Goal: Information Seeking & Learning: Learn about a topic

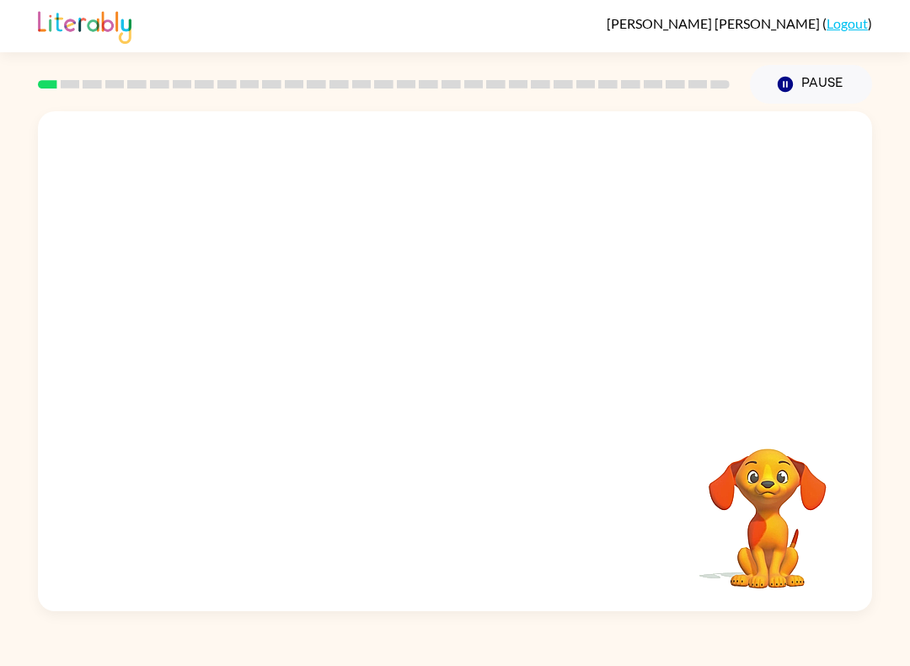
click at [252, 328] on video "Your browser must support playing .mp4 files to use Literably. Please try using…" at bounding box center [455, 262] width 834 height 302
click at [462, 367] on icon "button" at bounding box center [454, 369] width 19 height 19
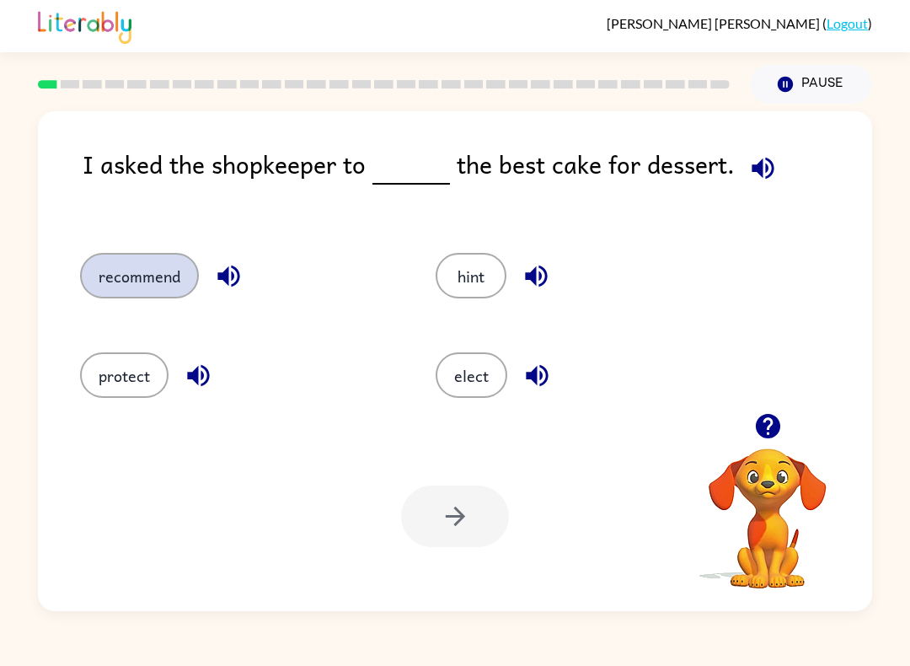
click at [133, 269] on button "recommend" at bounding box center [139, 276] width 119 height 46
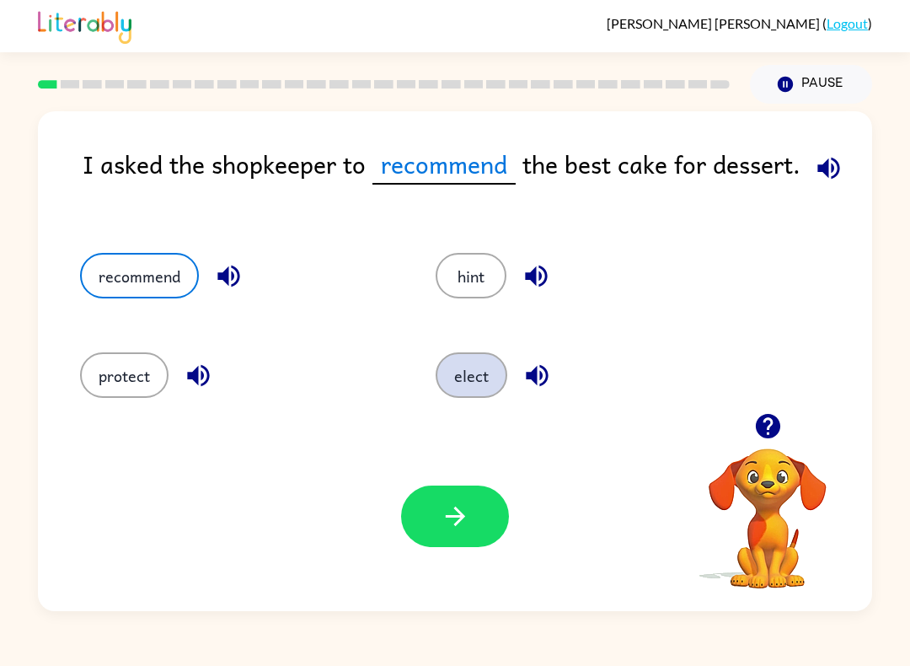
click at [443, 373] on button "elect" at bounding box center [472, 375] width 72 height 46
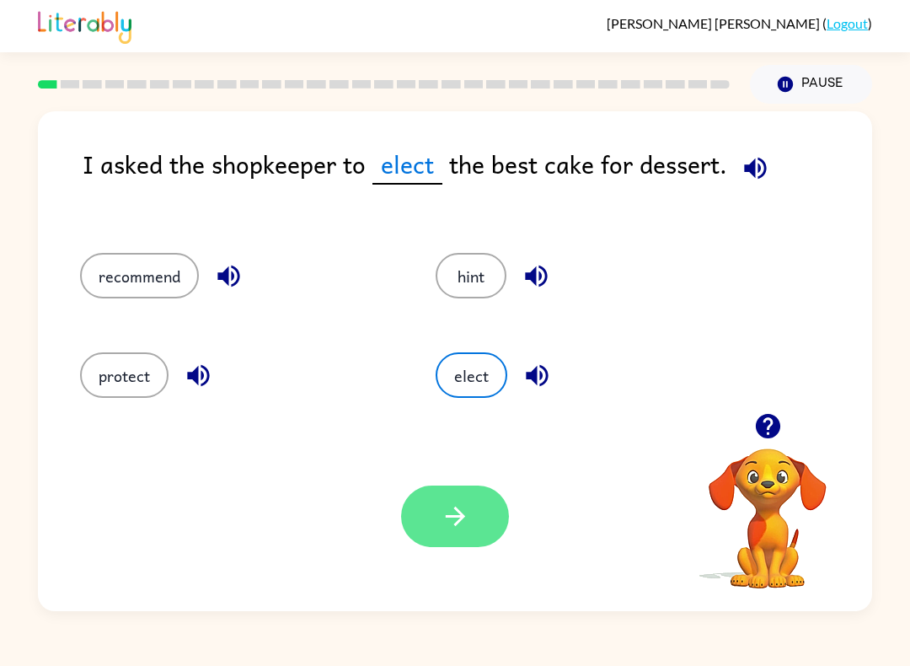
click at [467, 504] on icon "button" at bounding box center [455, 515] width 29 height 29
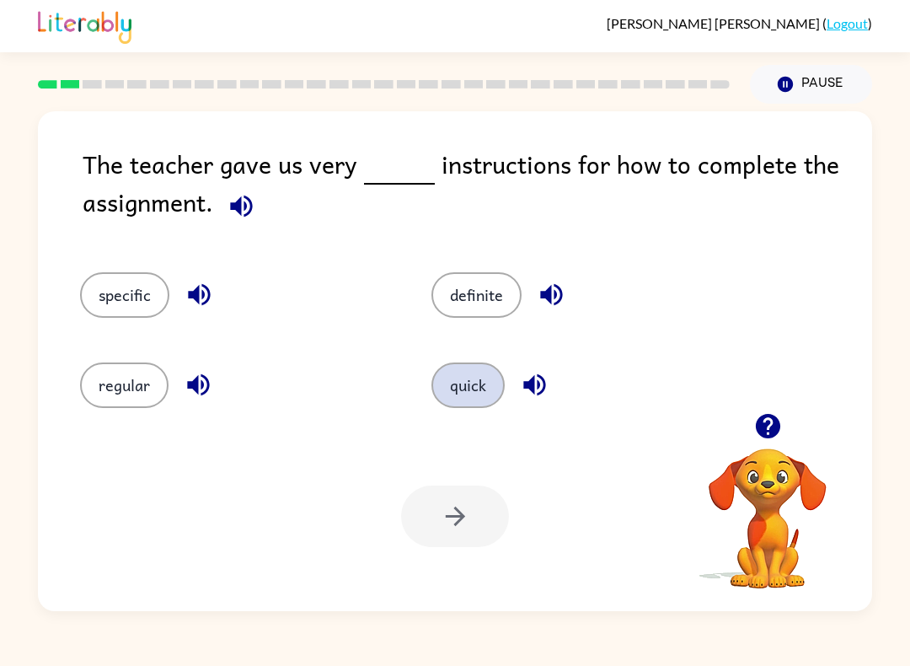
click at [462, 395] on button "quick" at bounding box center [467, 385] width 73 height 46
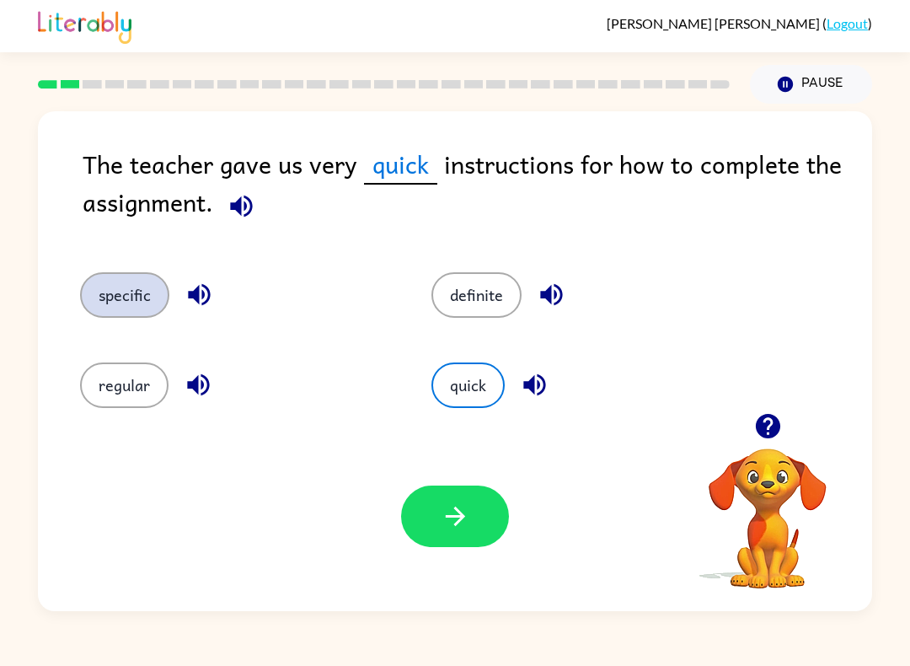
click at [146, 282] on button "specific" at bounding box center [124, 295] width 89 height 46
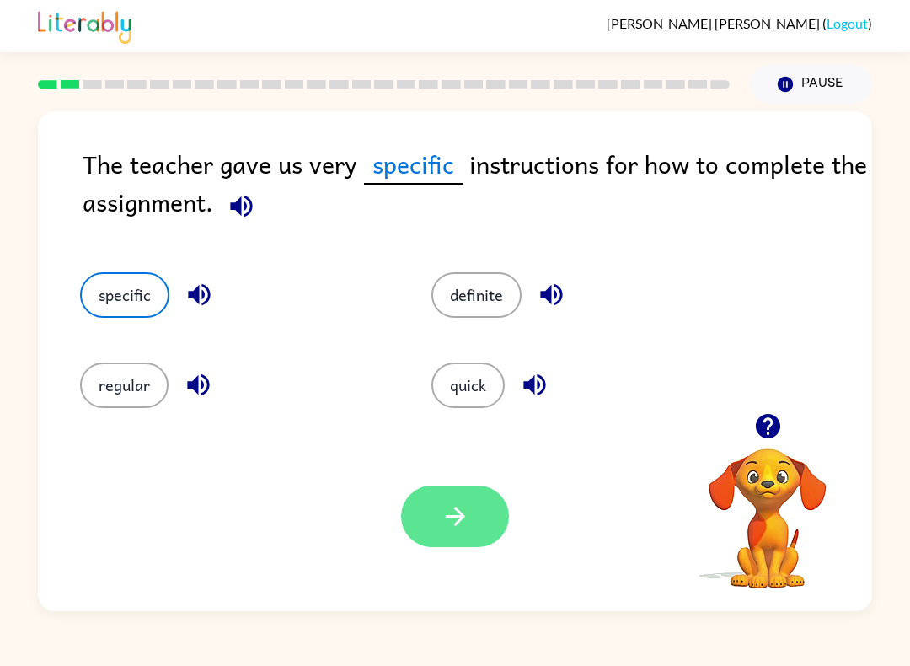
click at [433, 501] on button "button" at bounding box center [455, 516] width 108 height 62
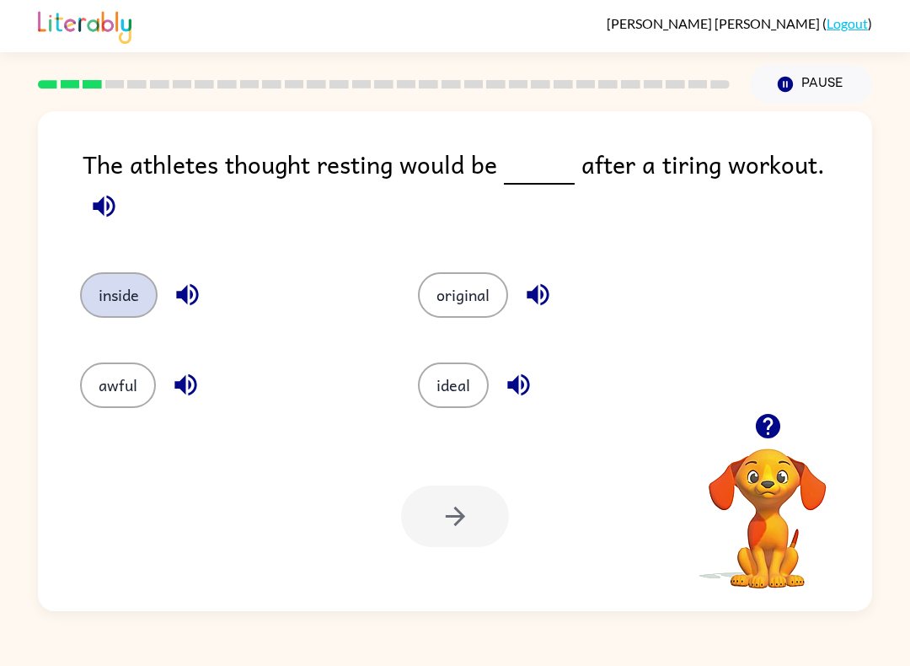
click at [116, 272] on button "inside" at bounding box center [119, 295] width 78 height 46
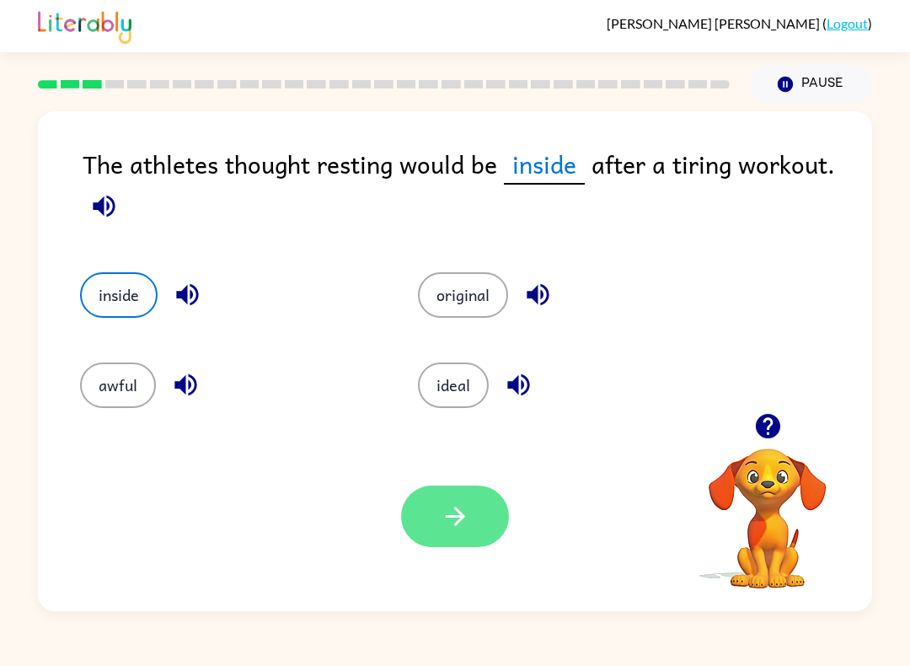
click at [472, 524] on button "button" at bounding box center [455, 516] width 108 height 62
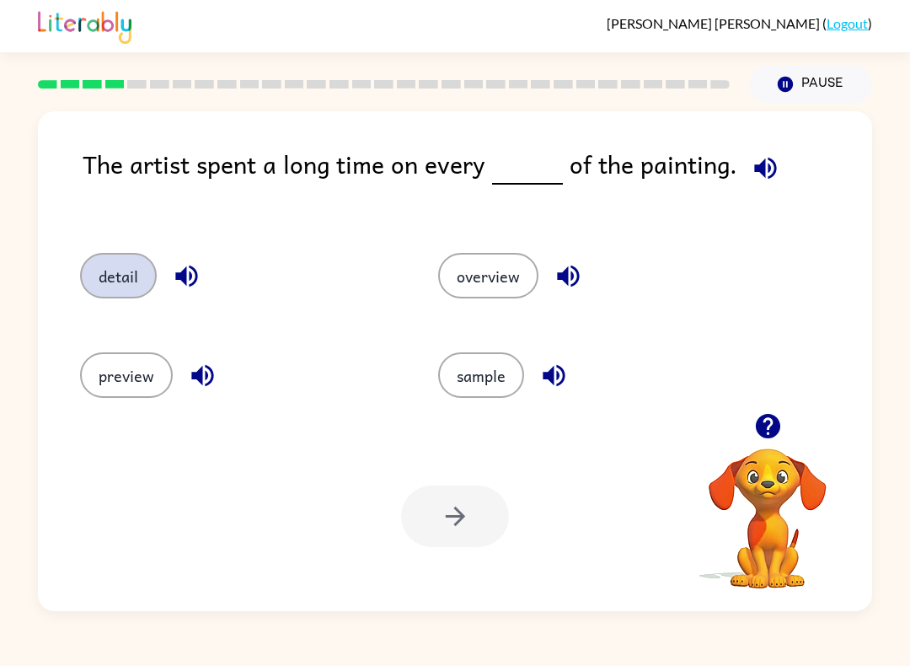
click at [118, 272] on button "detail" at bounding box center [118, 276] width 77 height 46
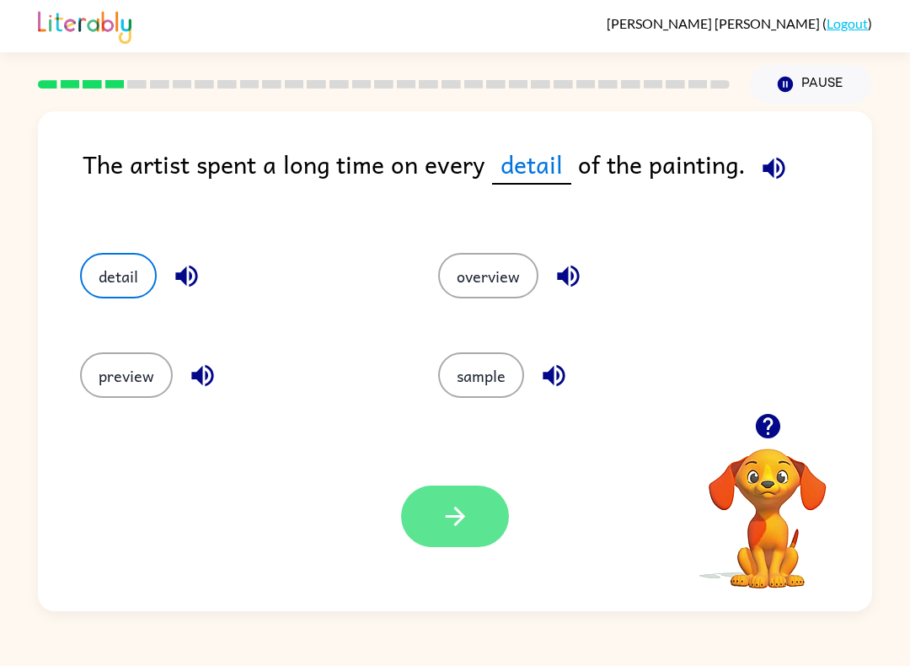
click at [418, 497] on button "button" at bounding box center [455, 516] width 108 height 62
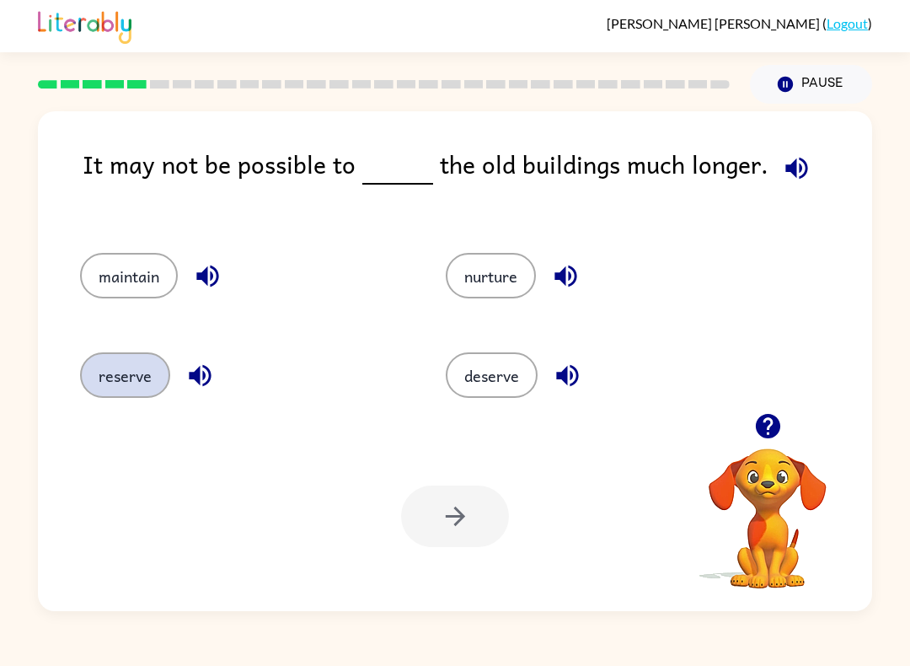
click at [99, 365] on button "reserve" at bounding box center [125, 375] width 90 height 46
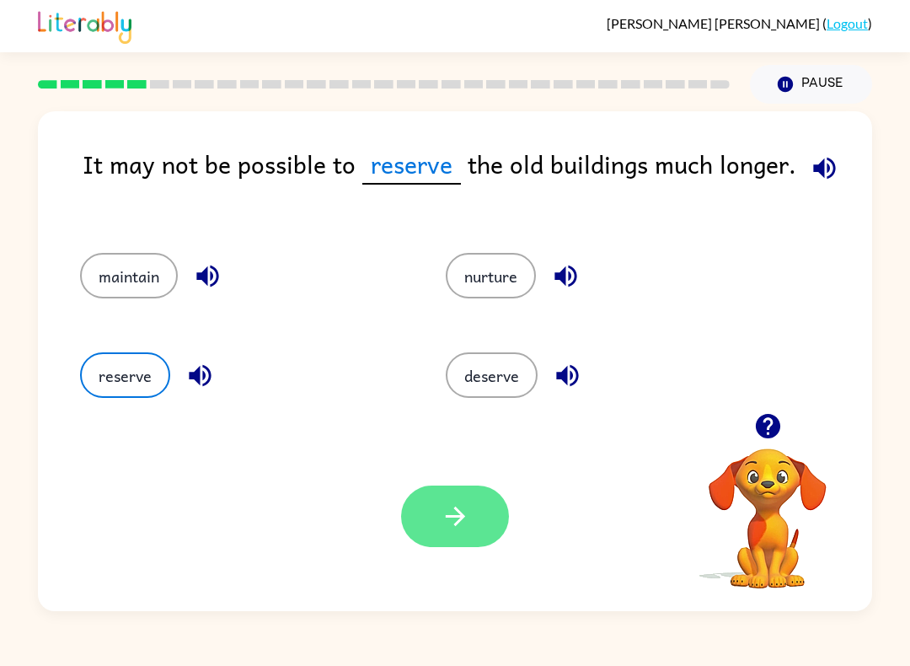
click at [462, 517] on icon "button" at bounding box center [454, 515] width 19 height 19
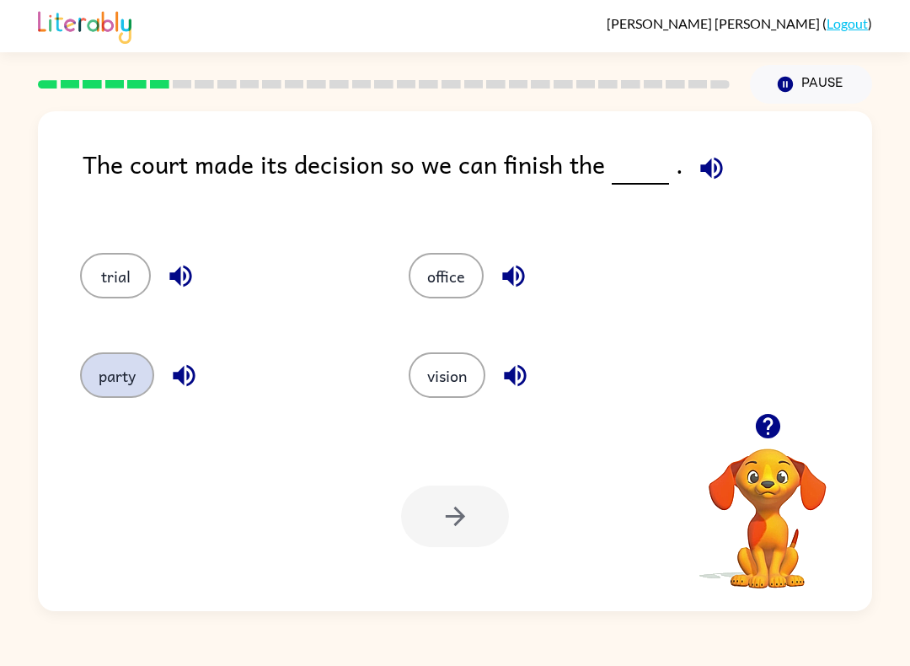
click at [88, 358] on button "party" at bounding box center [117, 375] width 74 height 46
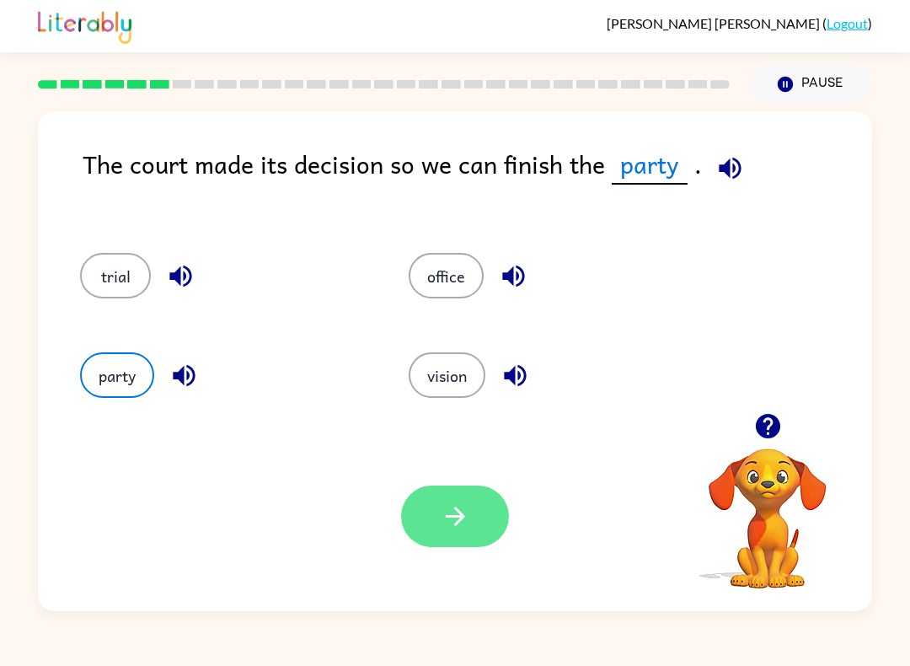
click at [473, 543] on button "button" at bounding box center [455, 516] width 108 height 62
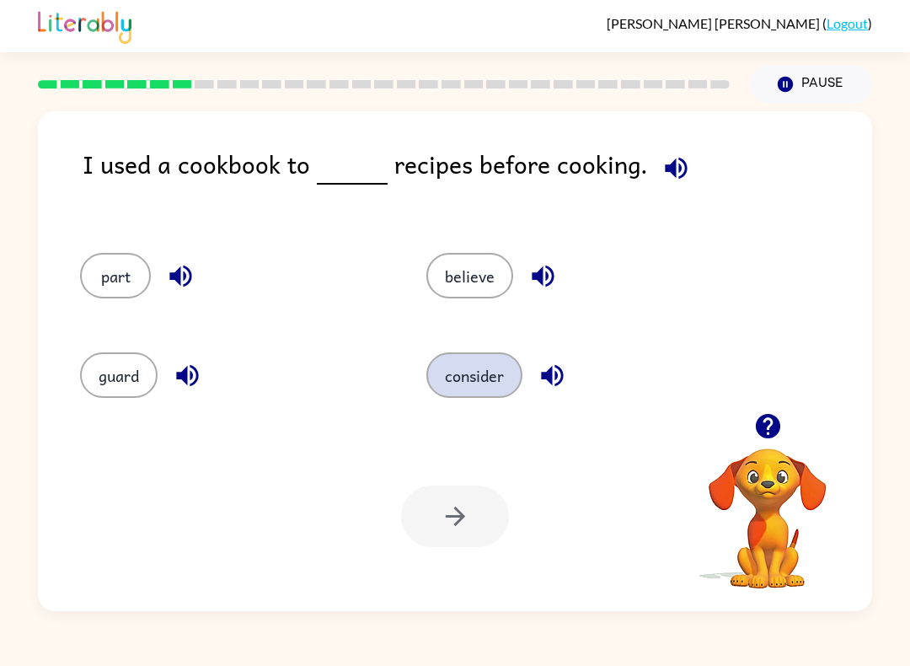
click at [452, 389] on button "consider" at bounding box center [474, 375] width 96 height 46
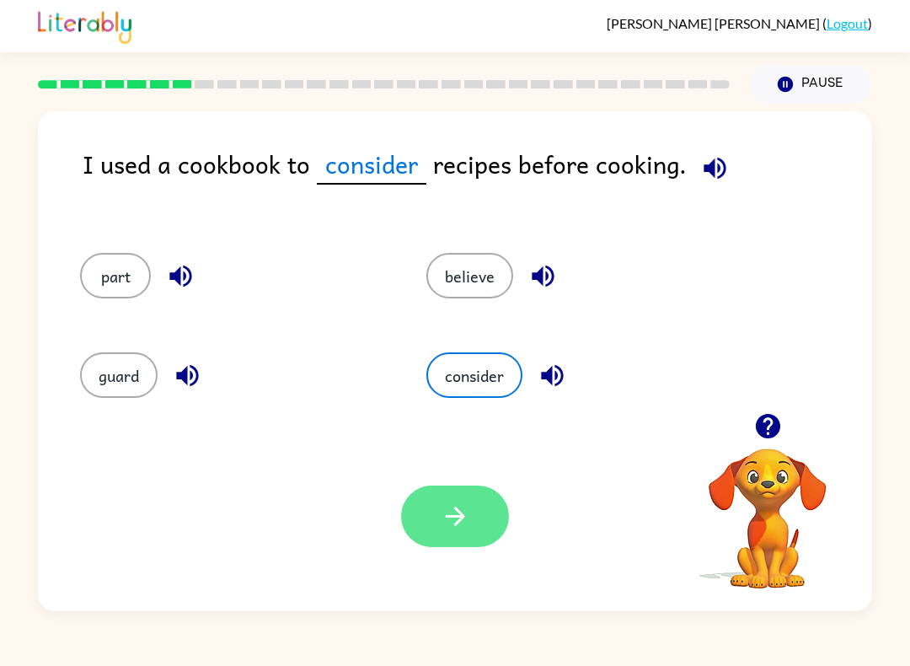
click at [441, 526] on icon "button" at bounding box center [455, 515] width 29 height 29
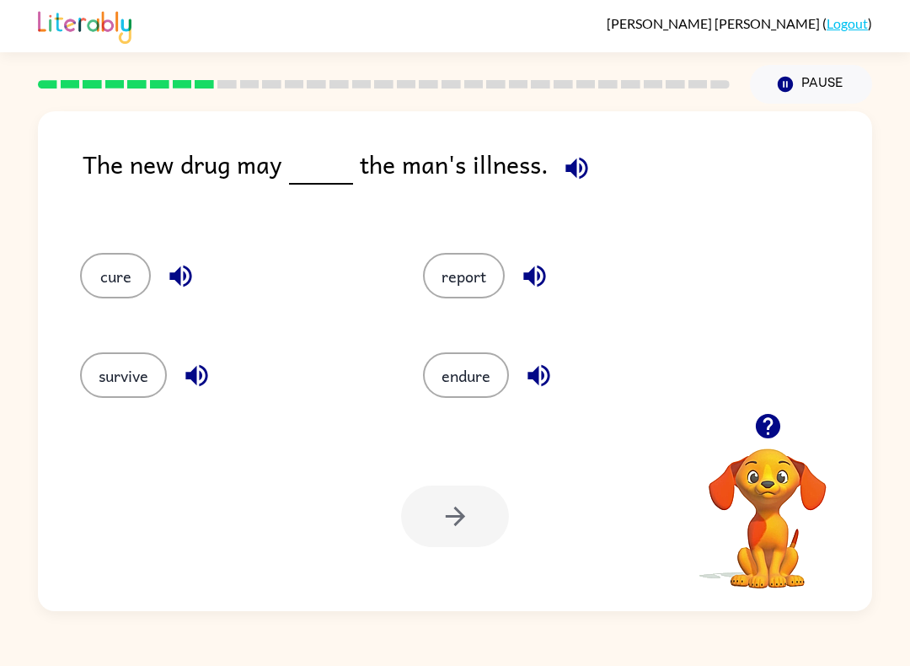
click at [198, 202] on div "The new drug may the man's illness." at bounding box center [478, 182] width 790 height 74
click at [122, 291] on button "cure" at bounding box center [115, 276] width 71 height 46
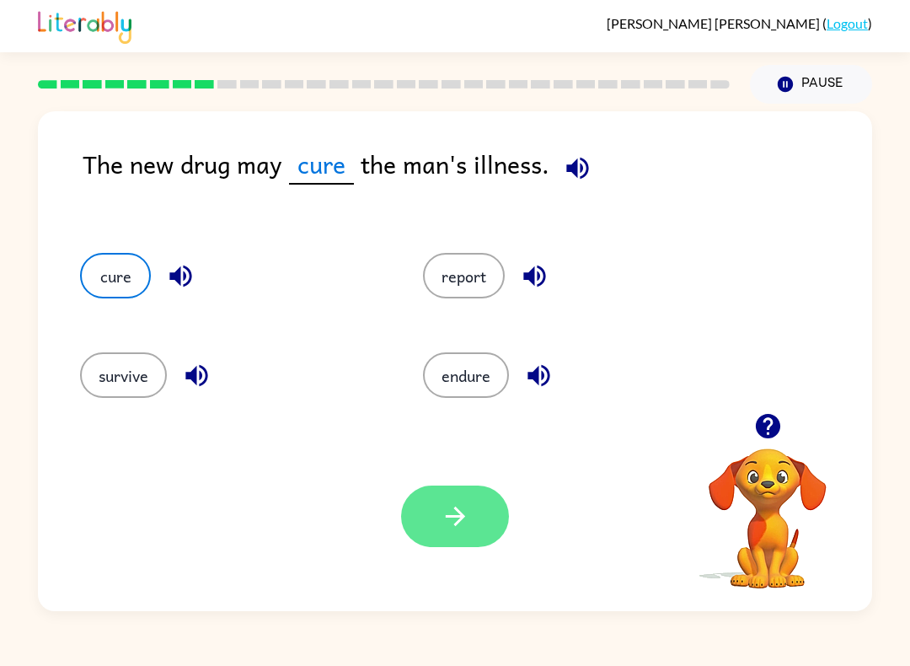
click at [458, 512] on icon "button" at bounding box center [454, 515] width 19 height 19
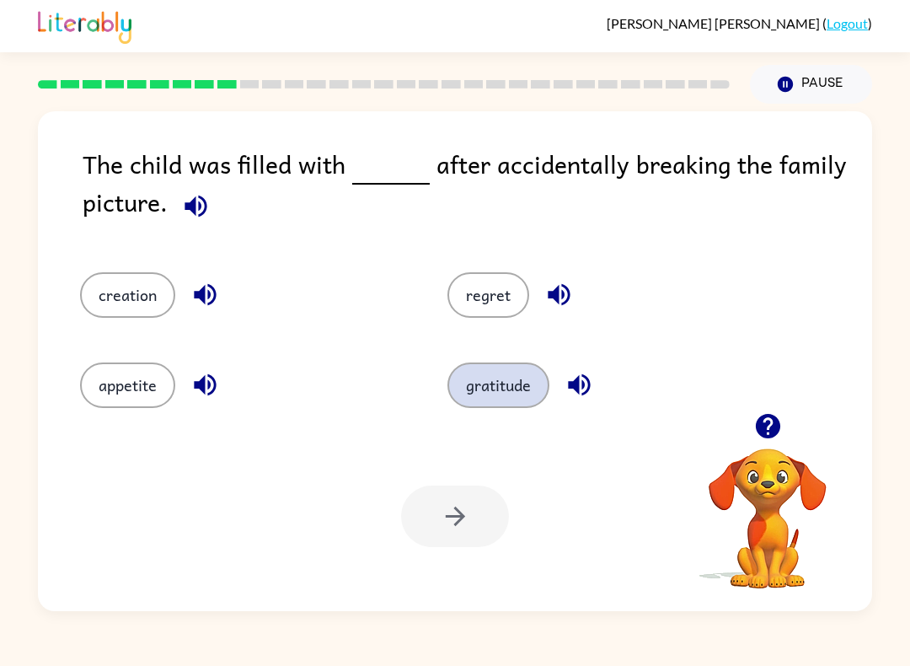
click at [509, 389] on button "gratitude" at bounding box center [498, 385] width 102 height 46
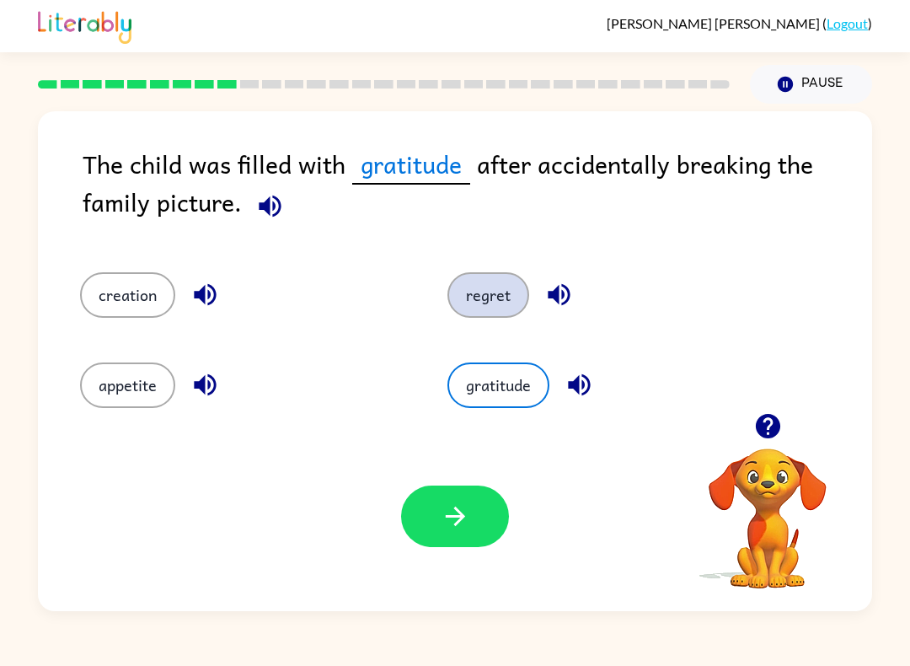
click at [491, 303] on button "regret" at bounding box center [488, 295] width 82 height 46
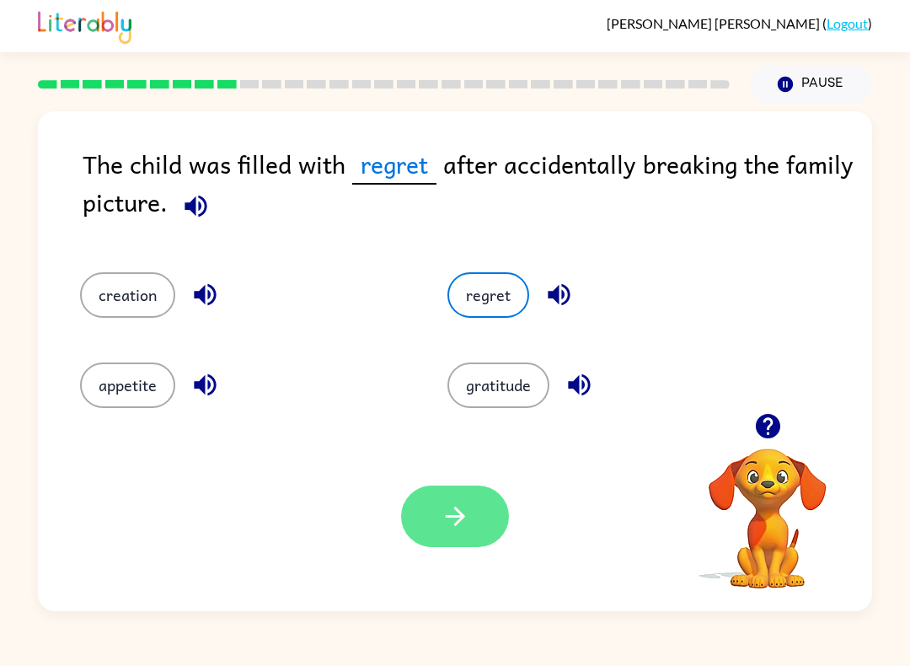
click at [438, 526] on button "button" at bounding box center [455, 516] width 108 height 62
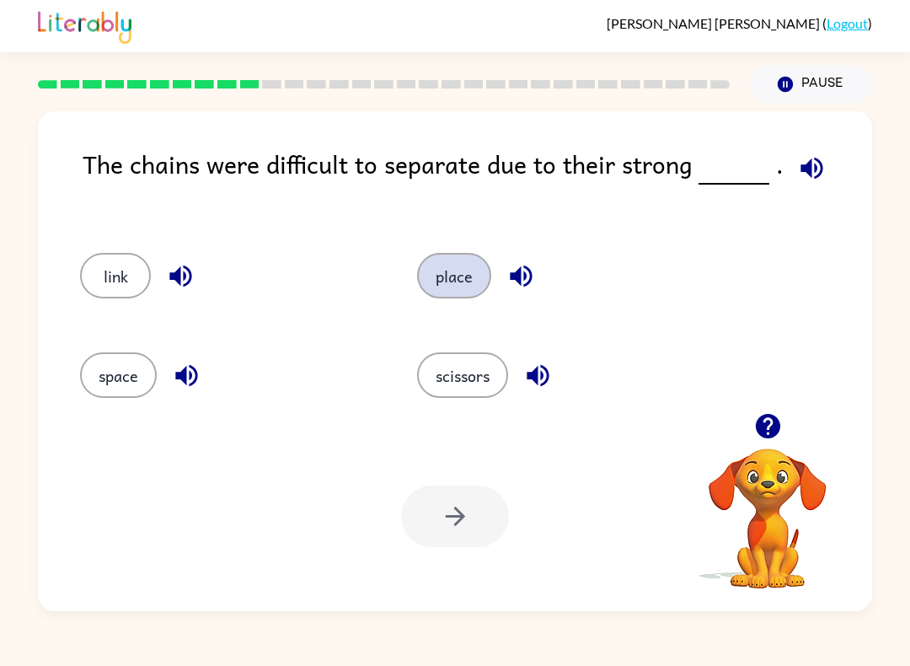
click at [463, 297] on button "place" at bounding box center [454, 276] width 74 height 46
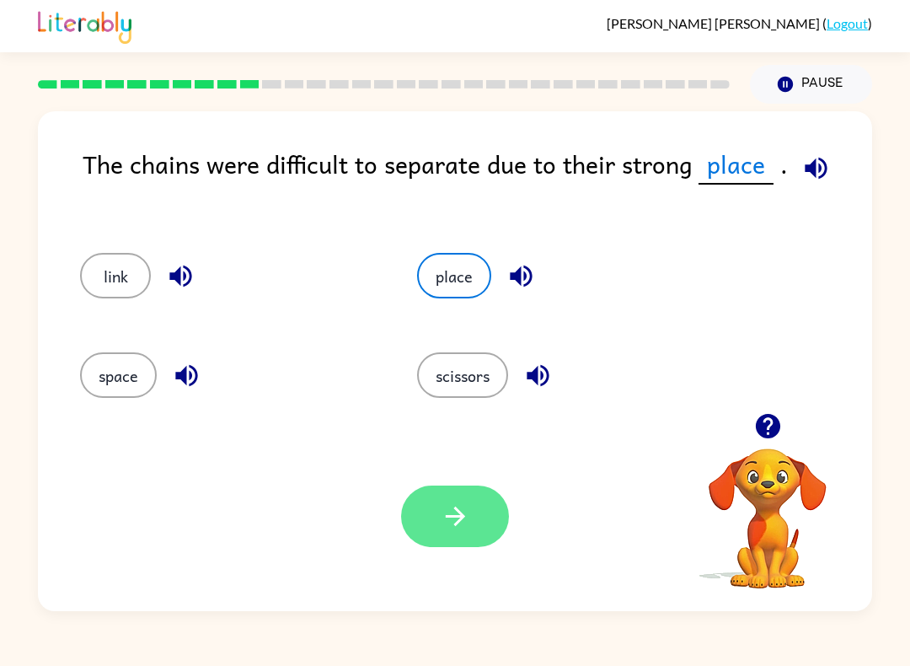
click at [482, 546] on button "button" at bounding box center [455, 516] width 108 height 62
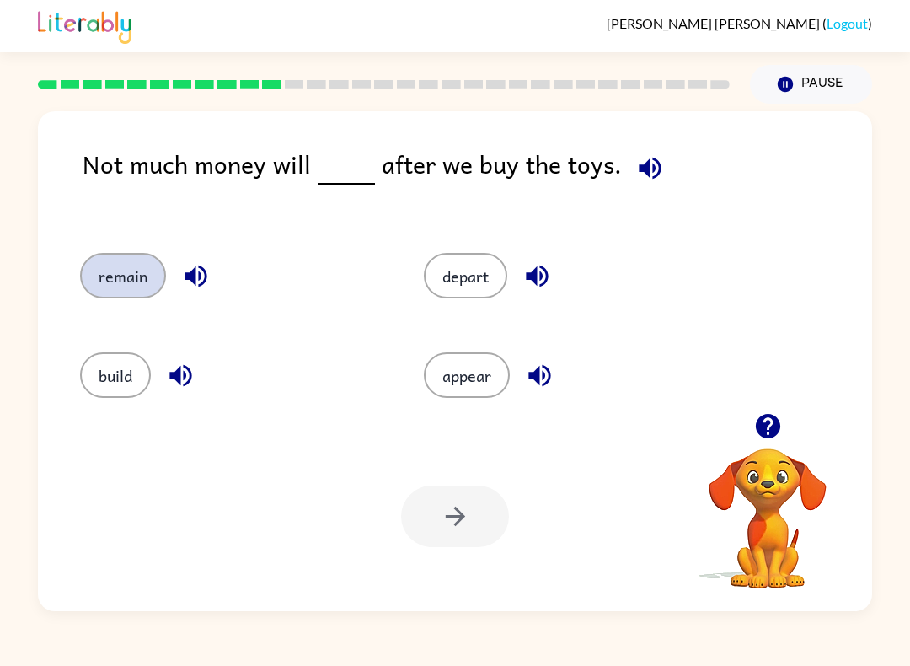
click at [135, 278] on button "remain" at bounding box center [123, 276] width 86 height 46
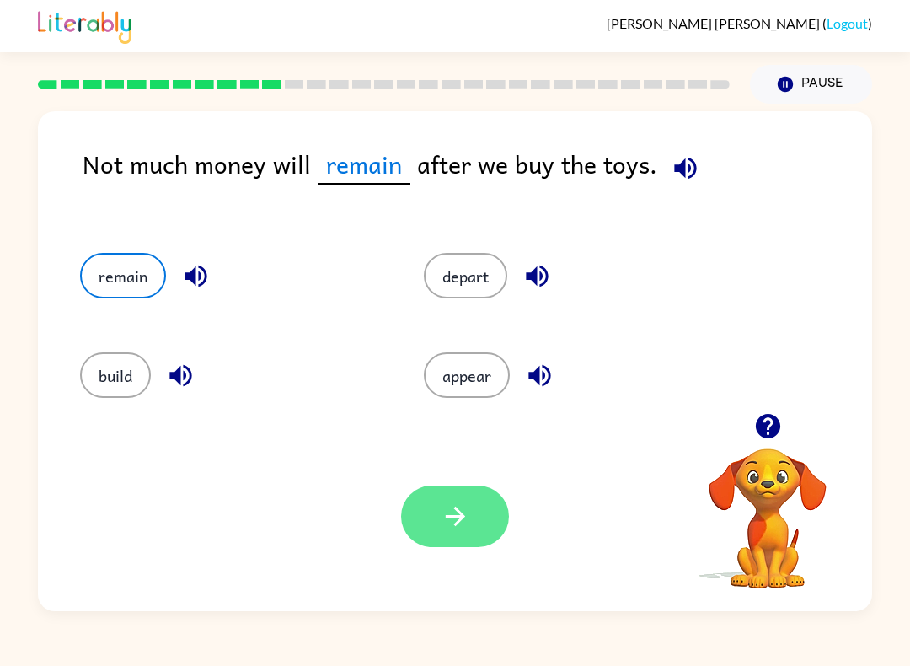
click at [465, 514] on icon "button" at bounding box center [455, 515] width 29 height 29
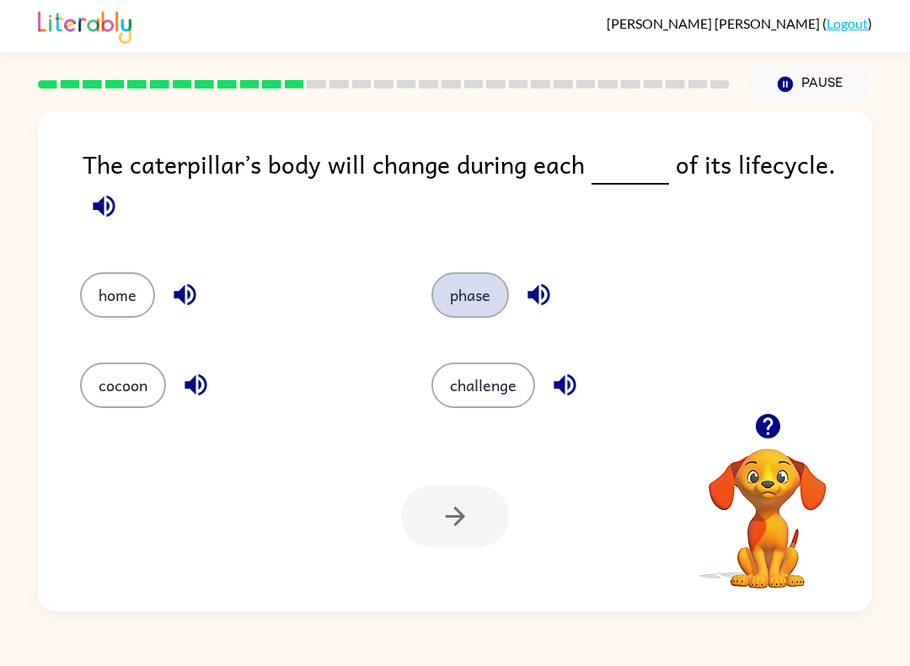
click at [456, 291] on button "phase" at bounding box center [470, 295] width 78 height 46
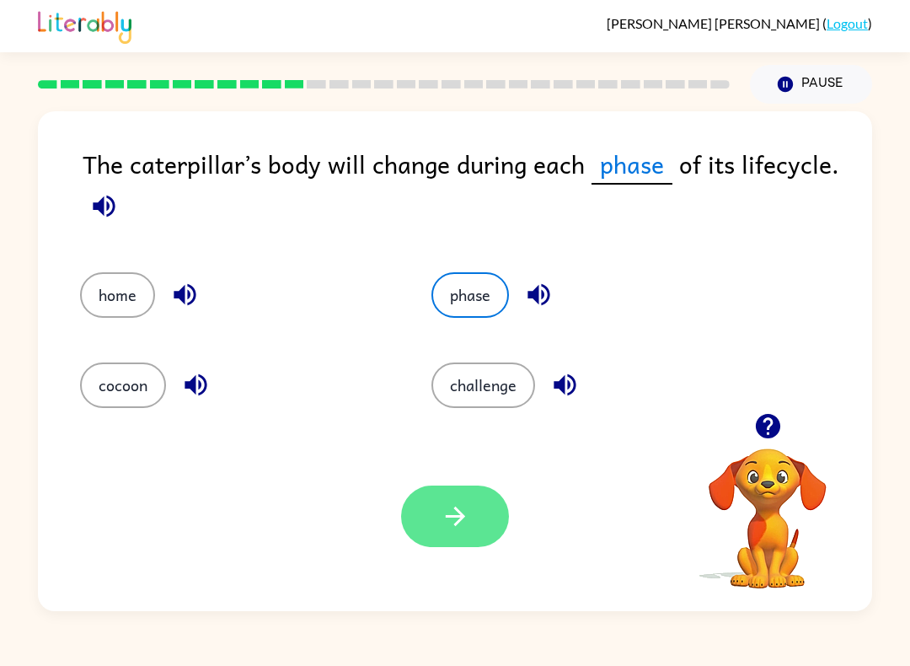
click at [469, 532] on button "button" at bounding box center [455, 516] width 108 height 62
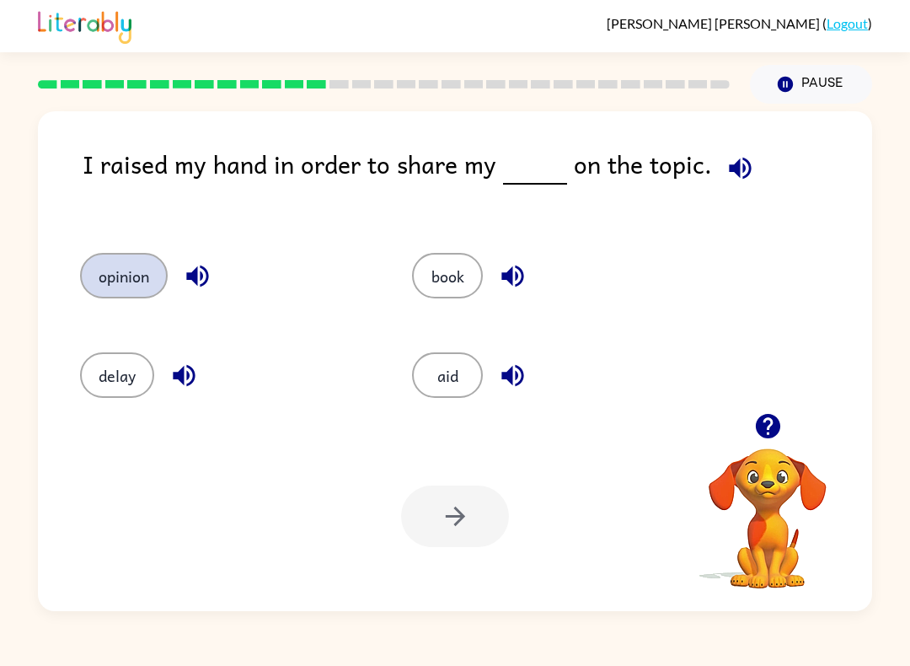
click at [106, 287] on button "opinion" at bounding box center [124, 276] width 88 height 46
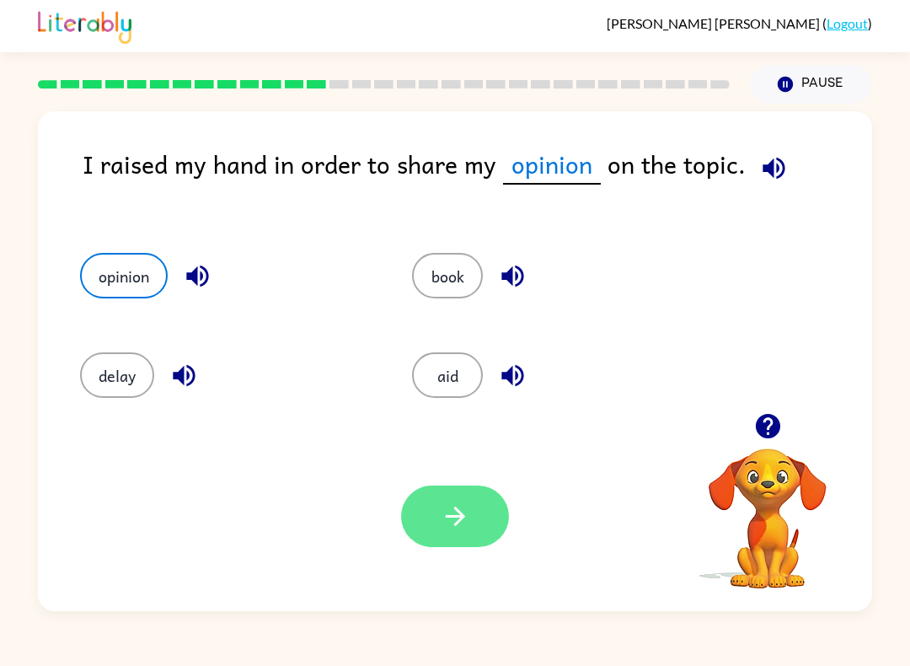
click at [469, 516] on icon "button" at bounding box center [455, 515] width 29 height 29
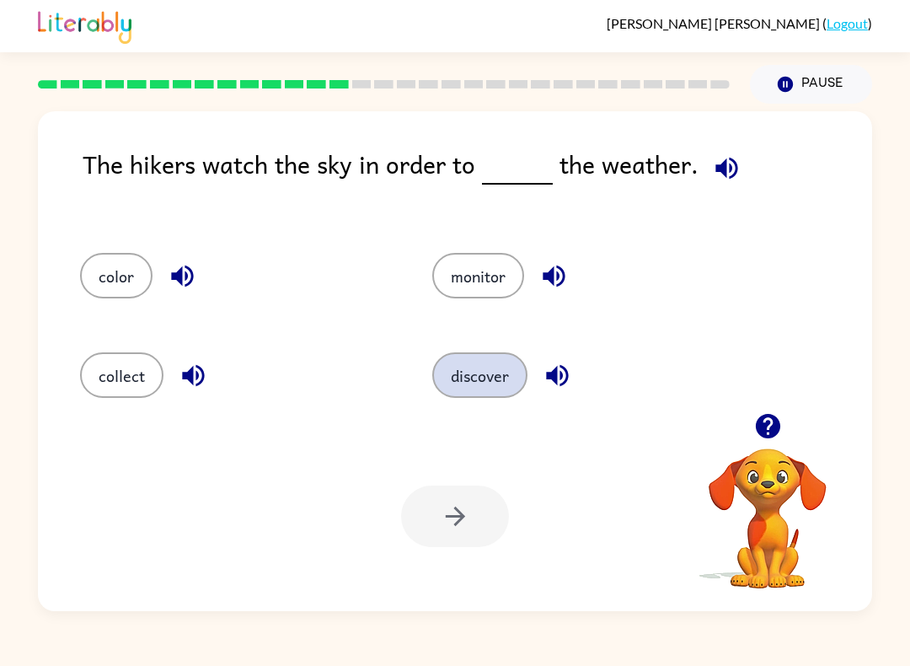
click at [477, 387] on button "discover" at bounding box center [479, 375] width 95 height 46
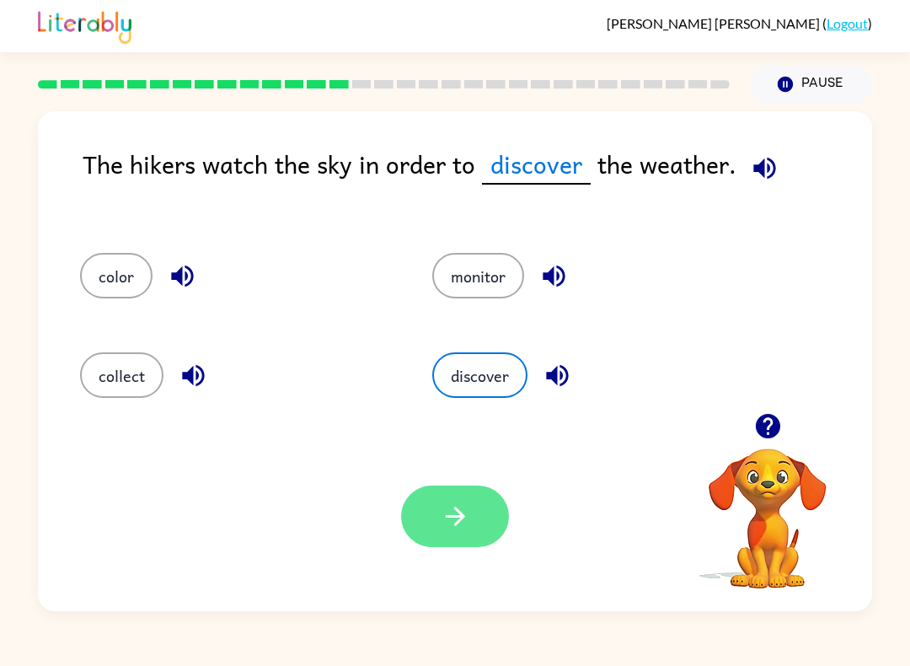
click at [460, 516] on icon "button" at bounding box center [455, 515] width 29 height 29
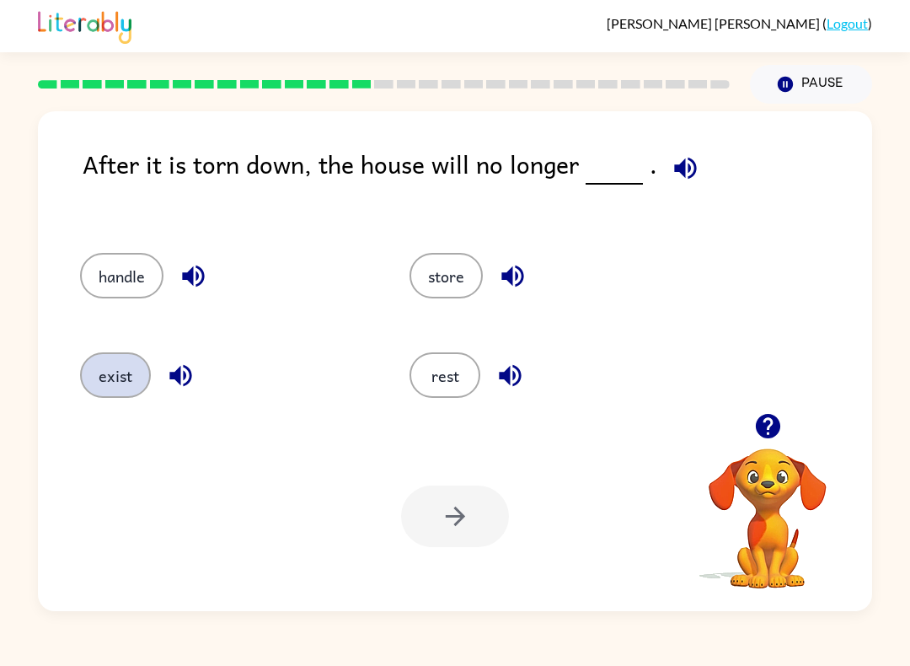
click at [102, 393] on button "exist" at bounding box center [115, 375] width 71 height 46
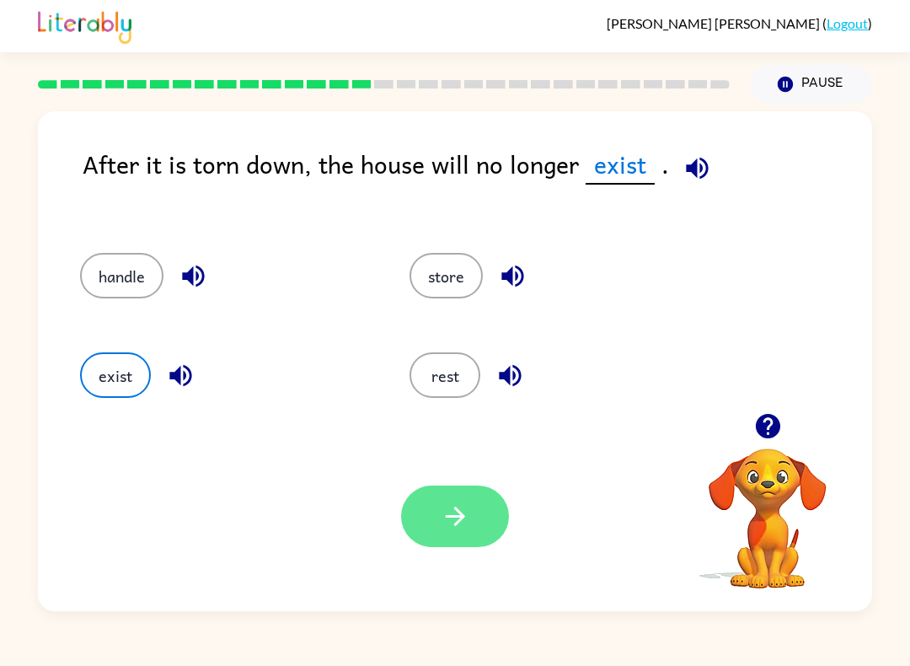
click at [483, 530] on button "button" at bounding box center [455, 516] width 108 height 62
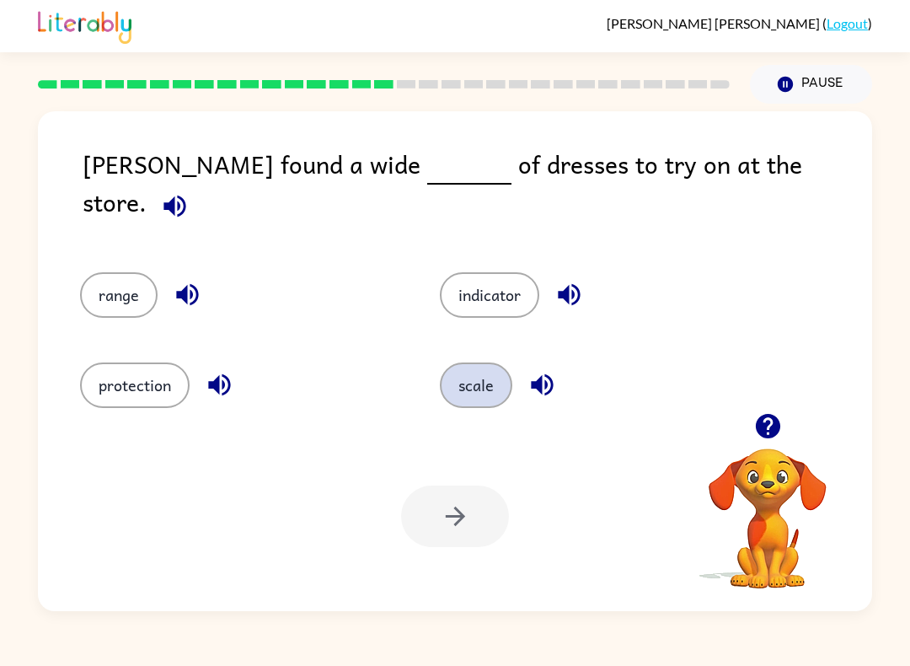
click at [484, 364] on button "scale" at bounding box center [476, 385] width 72 height 46
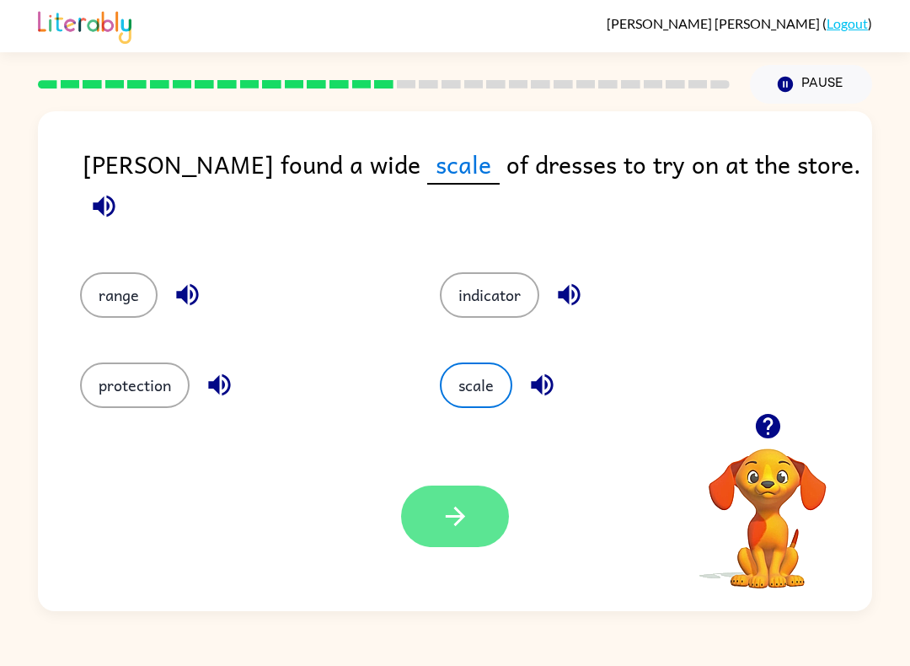
click at [452, 539] on button "button" at bounding box center [455, 516] width 108 height 62
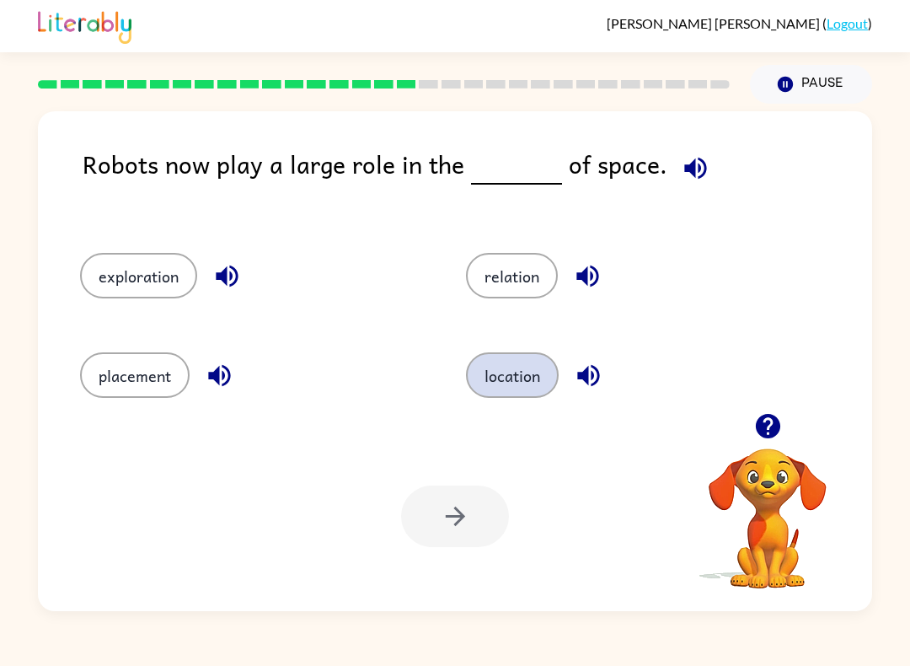
click at [529, 383] on button "location" at bounding box center [512, 375] width 93 height 46
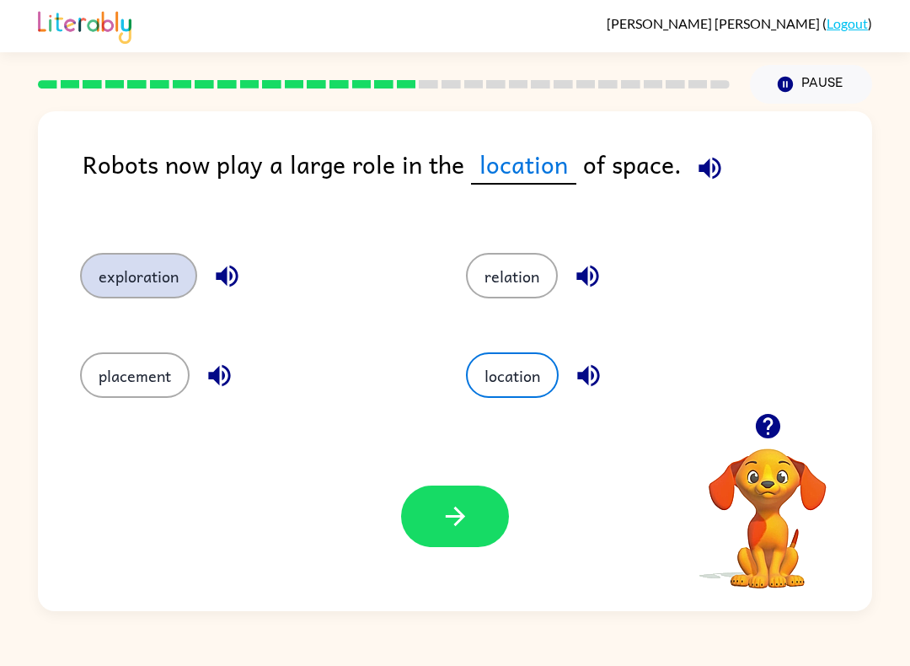
click at [109, 297] on button "exploration" at bounding box center [138, 276] width 117 height 46
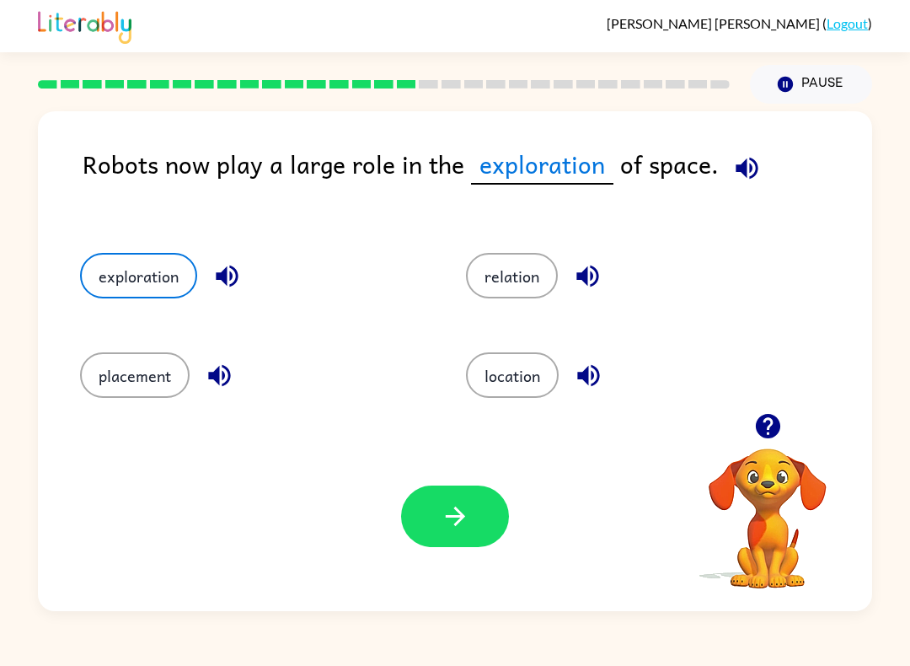
click at [419, 480] on div "Your browser must support playing .mp4 files to use Literably. Please try using…" at bounding box center [455, 516] width 834 height 190
click at [425, 489] on button "button" at bounding box center [455, 516] width 108 height 62
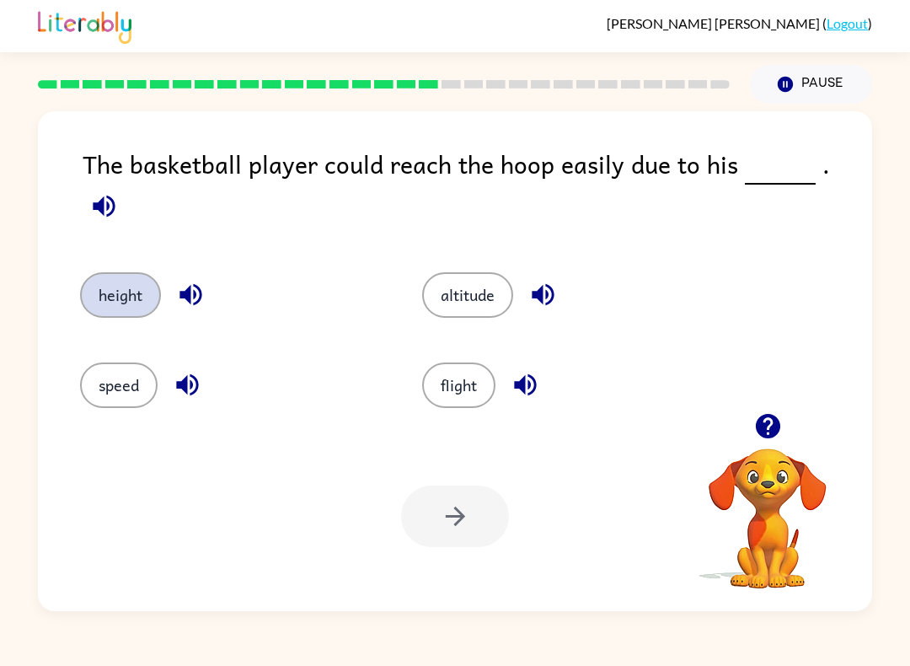
click at [135, 293] on button "height" at bounding box center [120, 295] width 81 height 46
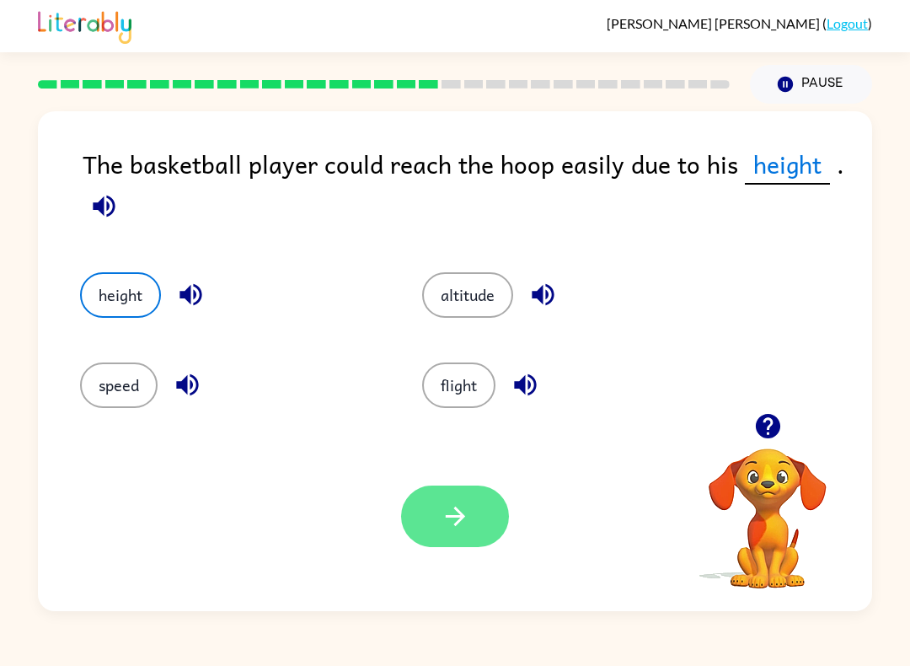
click at [475, 524] on button "button" at bounding box center [455, 516] width 108 height 62
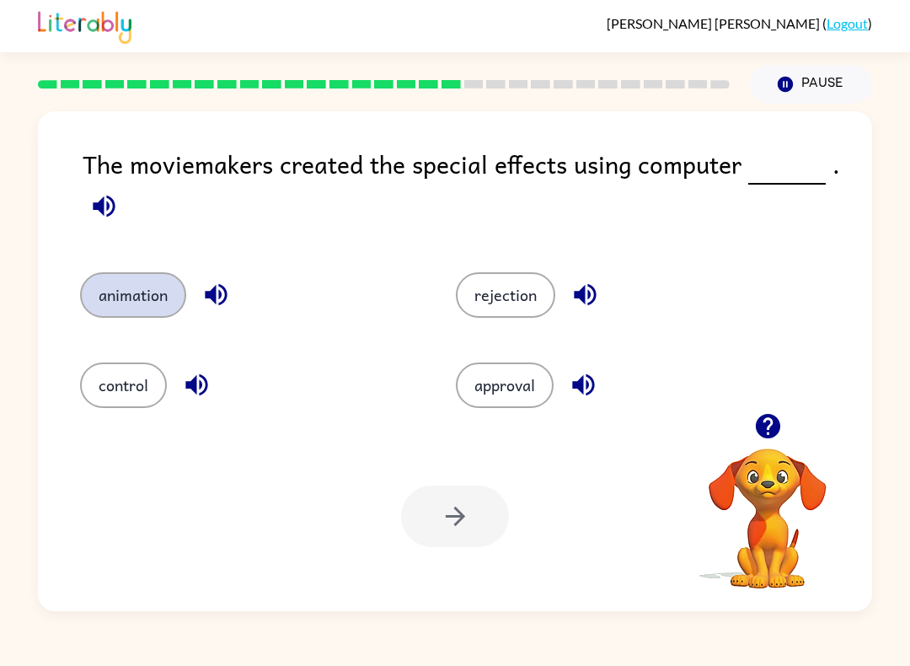
click at [135, 301] on button "animation" at bounding box center [133, 295] width 106 height 46
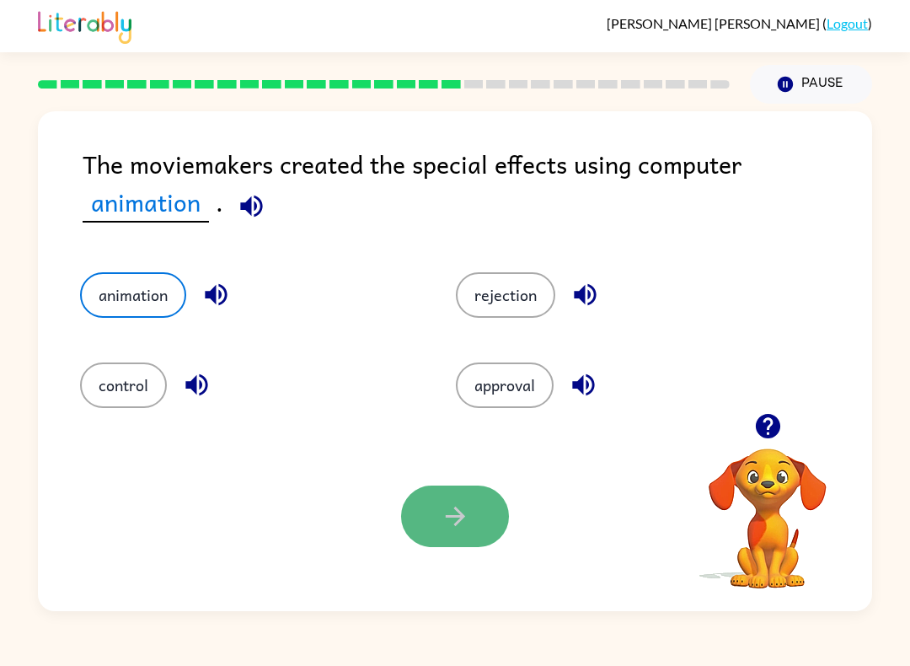
click at [437, 511] on button "button" at bounding box center [455, 516] width 108 height 62
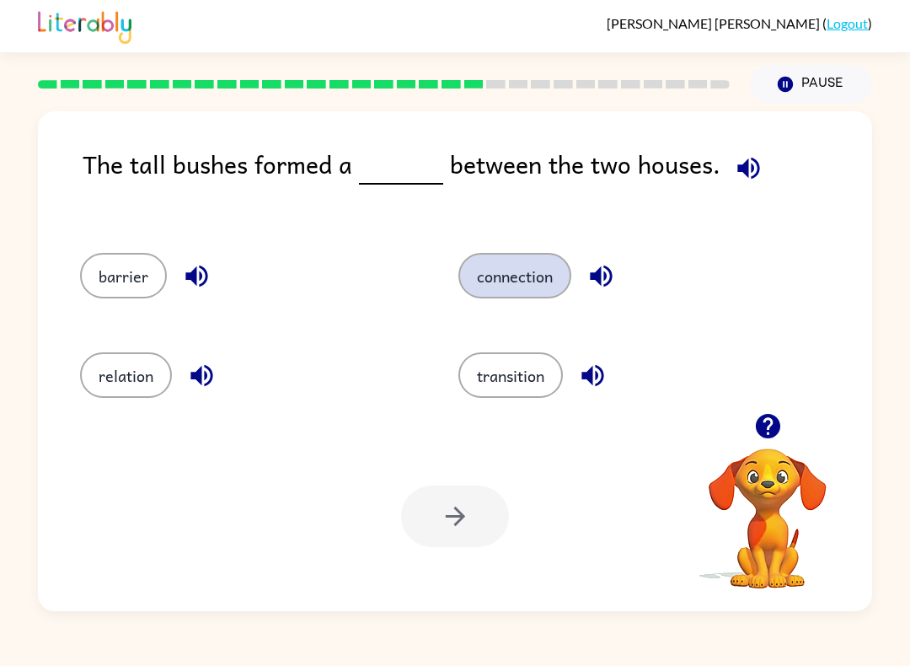
click at [515, 276] on button "connection" at bounding box center [514, 276] width 113 height 46
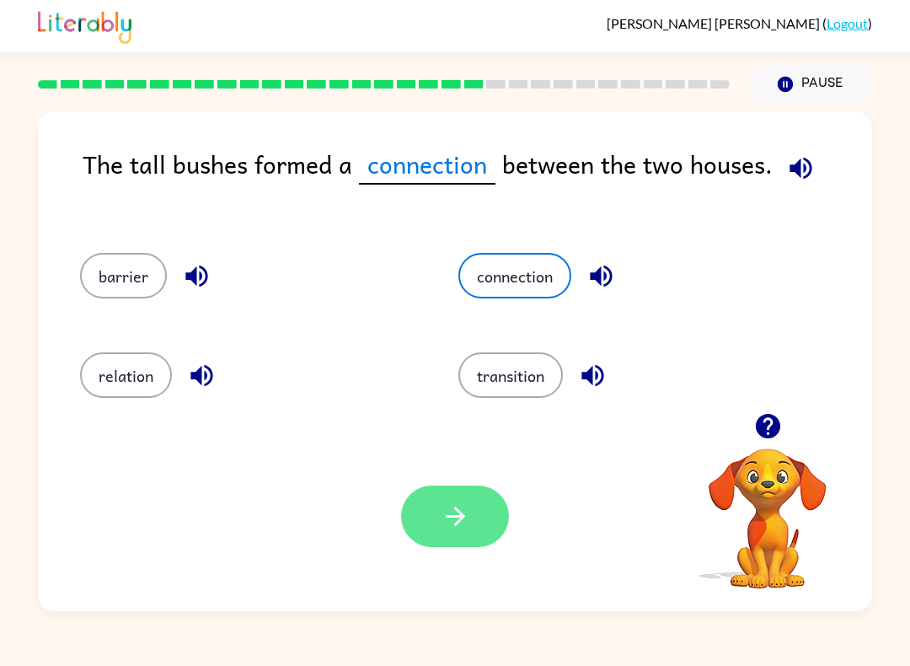
click at [467, 511] on icon "button" at bounding box center [455, 515] width 29 height 29
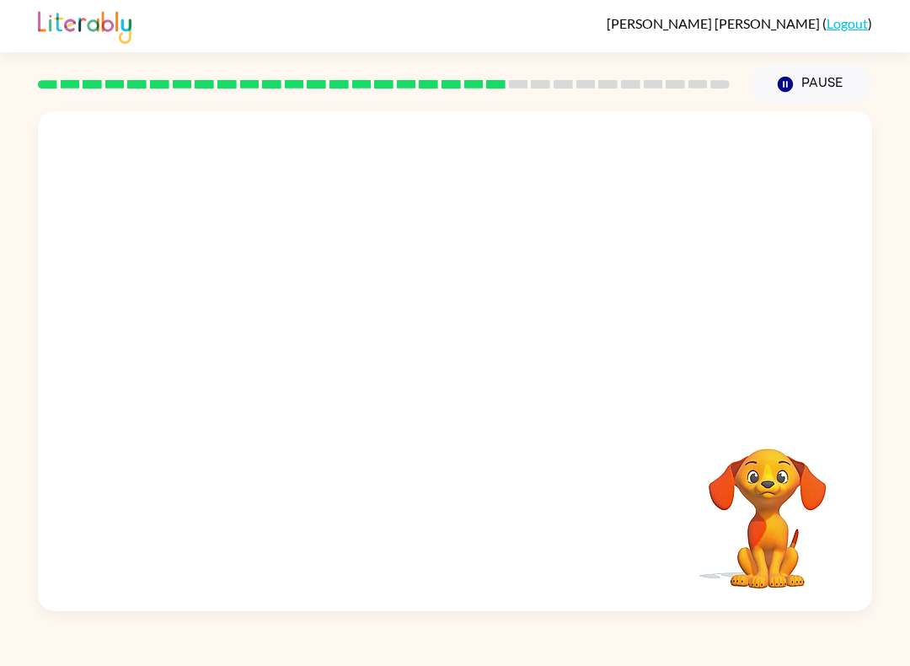
click at [773, 499] on video "Your browser must support playing .mp4 files to use Literably. Please try using…" at bounding box center [767, 506] width 169 height 169
click at [454, 308] on div at bounding box center [455, 262] width 834 height 302
click at [298, 353] on video "Your browser must support playing .mp4 files to use Literably. Please try using…" at bounding box center [455, 262] width 834 height 302
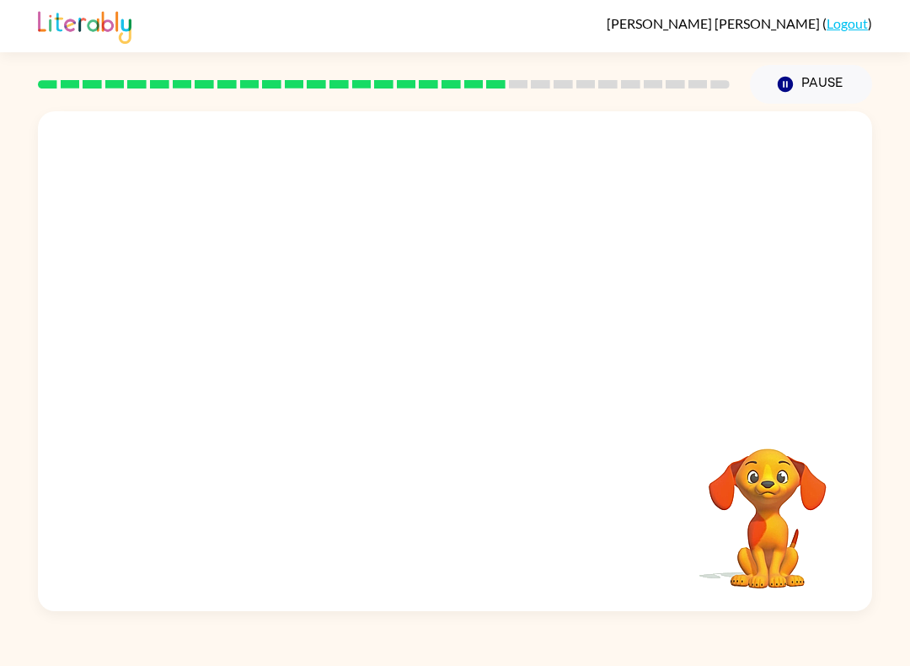
click at [298, 353] on video "Your browser must support playing .mp4 files to use Literably. Please try using…" at bounding box center [455, 262] width 834 height 302
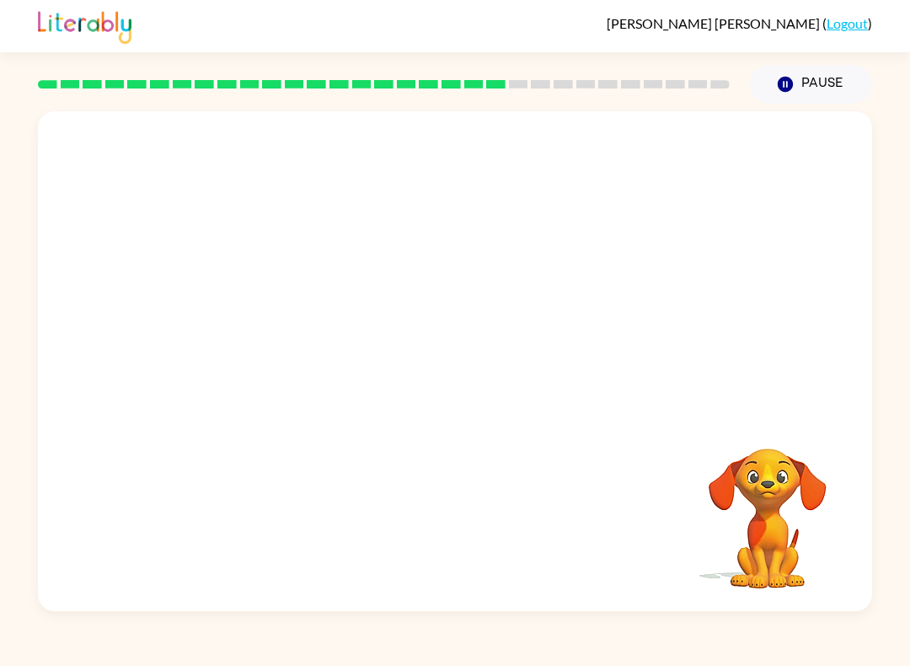
click at [298, 353] on video "Your browser must support playing .mp4 files to use Literably. Please try using…" at bounding box center [455, 262] width 834 height 302
click at [299, 354] on video "Your browser must support playing .mp4 files to use Literably. Please try using…" at bounding box center [455, 262] width 834 height 302
click at [298, 353] on video "Your browser must support playing .mp4 files to use Literably. Please try using…" at bounding box center [455, 262] width 834 height 302
click at [299, 354] on video "Your browser must support playing .mp4 files to use Literably. Please try using…" at bounding box center [455, 262] width 834 height 302
click at [298, 353] on video "Your browser must support playing .mp4 files to use Literably. Please try using…" at bounding box center [455, 262] width 834 height 302
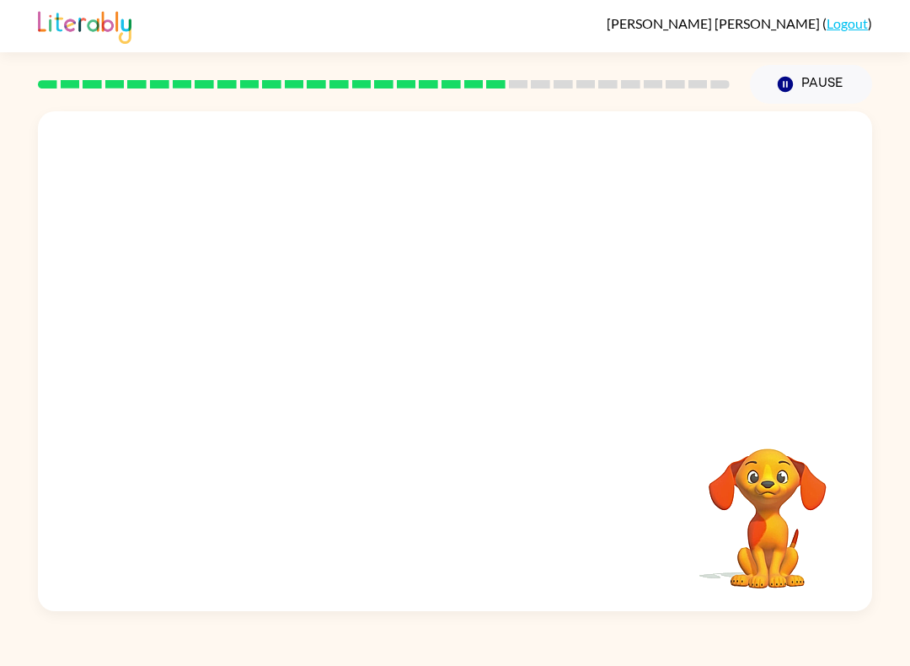
click at [299, 354] on video "Your browser must support playing .mp4 files to use Literably. Please try using…" at bounding box center [455, 262] width 834 height 302
click at [461, 365] on icon "button" at bounding box center [455, 369] width 29 height 29
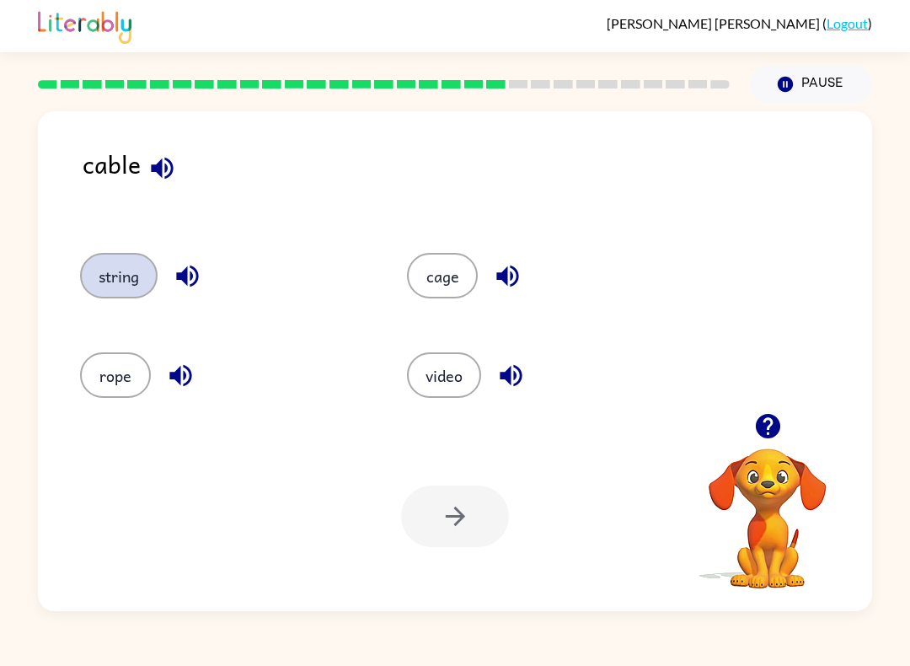
click at [115, 273] on button "string" at bounding box center [119, 276] width 78 height 46
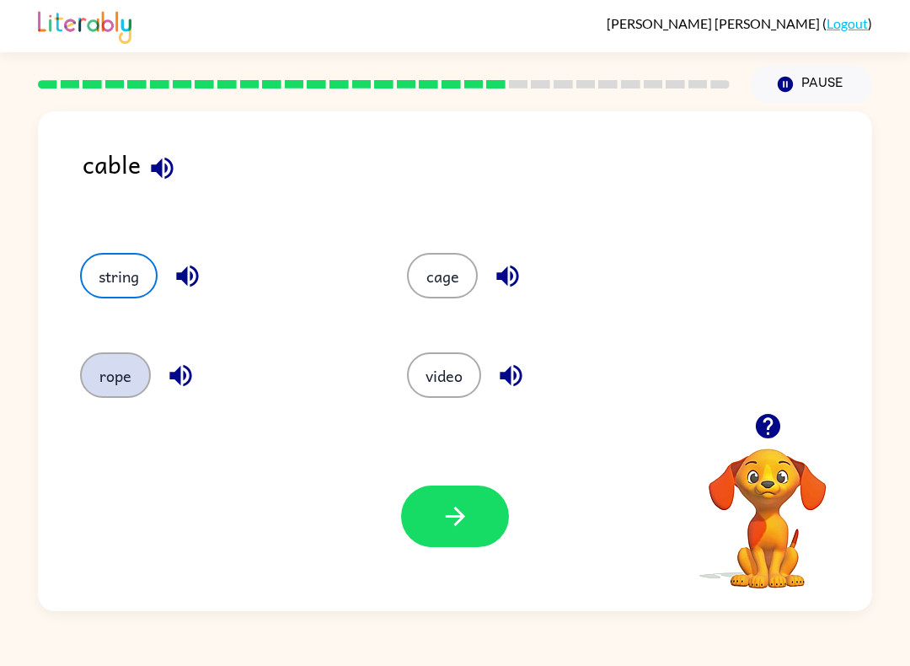
click at [110, 376] on button "rope" at bounding box center [115, 375] width 71 height 46
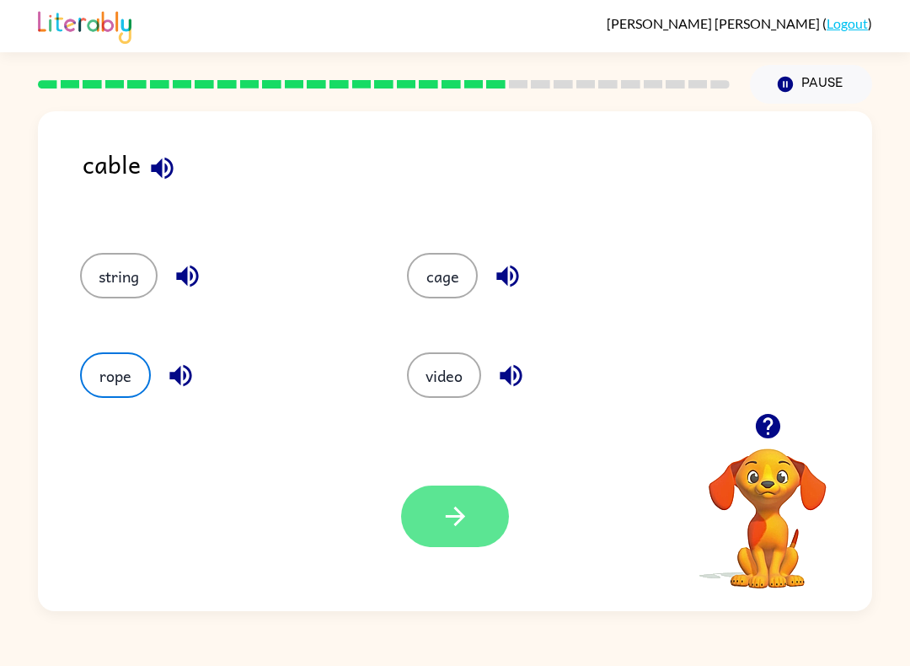
click at [469, 539] on button "button" at bounding box center [455, 516] width 108 height 62
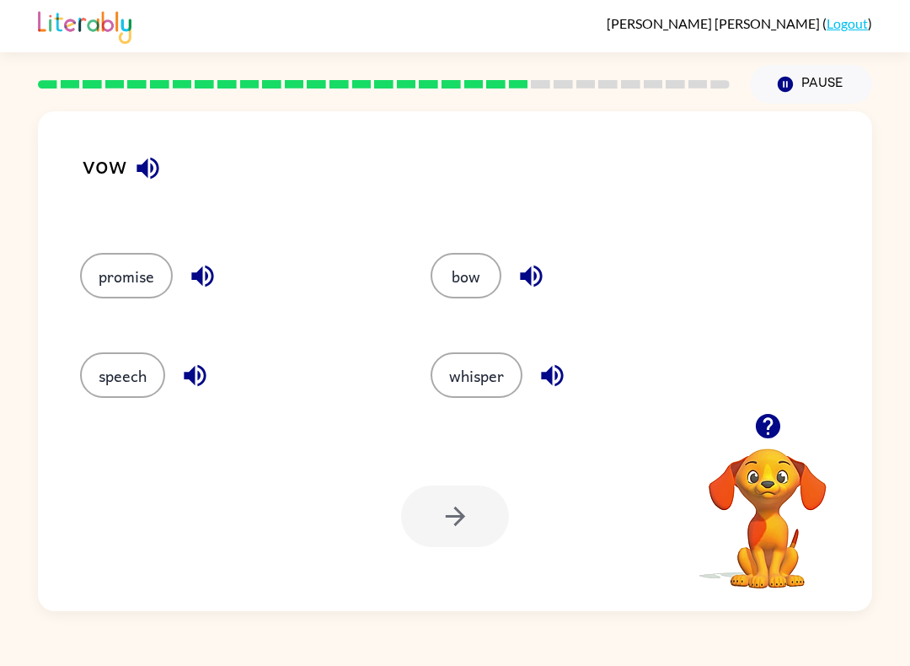
click at [150, 169] on icon "button" at bounding box center [148, 168] width 22 height 22
click at [456, 378] on button "whisper" at bounding box center [477, 375] width 92 height 46
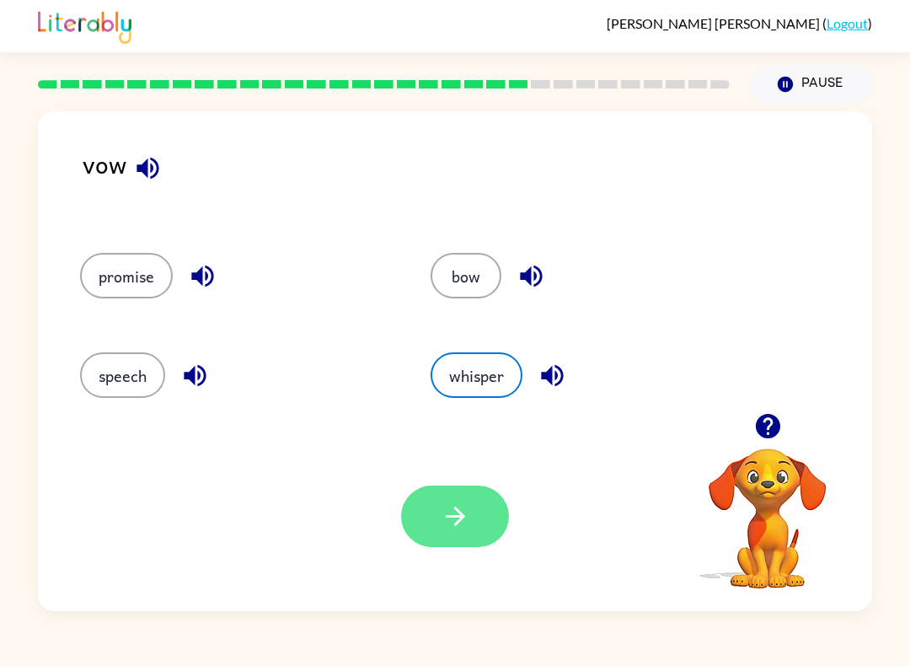
click at [447, 502] on icon "button" at bounding box center [455, 515] width 29 height 29
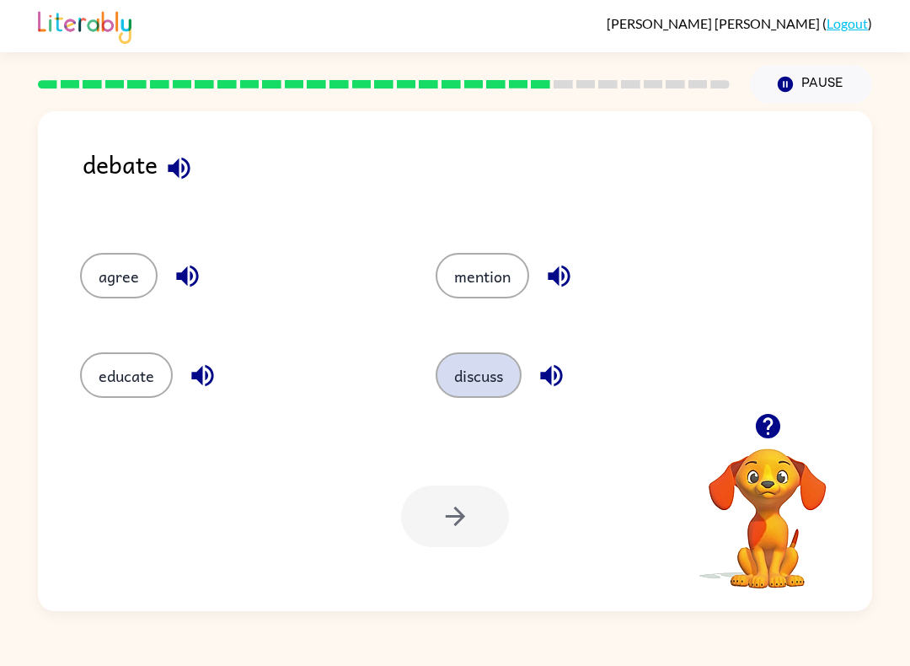
click at [479, 382] on button "discuss" at bounding box center [479, 375] width 86 height 46
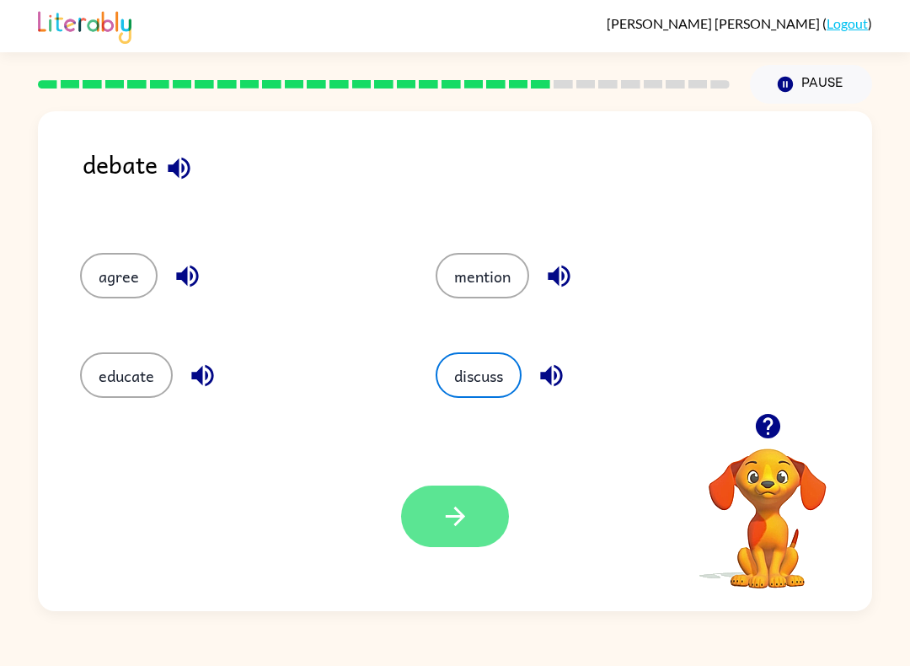
click at [442, 532] on button "button" at bounding box center [455, 516] width 108 height 62
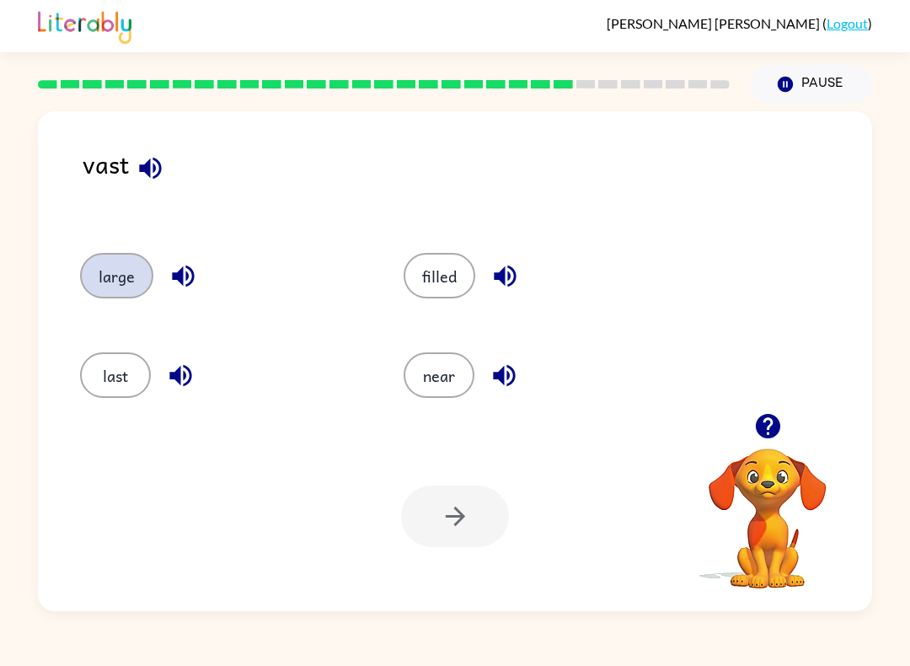
click at [110, 269] on button "large" at bounding box center [116, 276] width 73 height 46
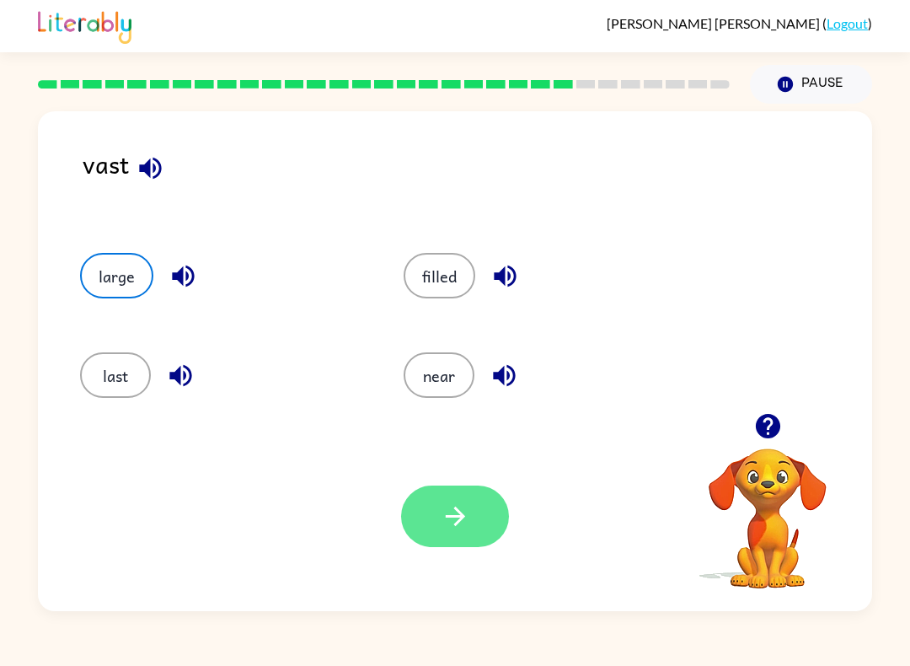
click at [460, 511] on icon "button" at bounding box center [455, 515] width 29 height 29
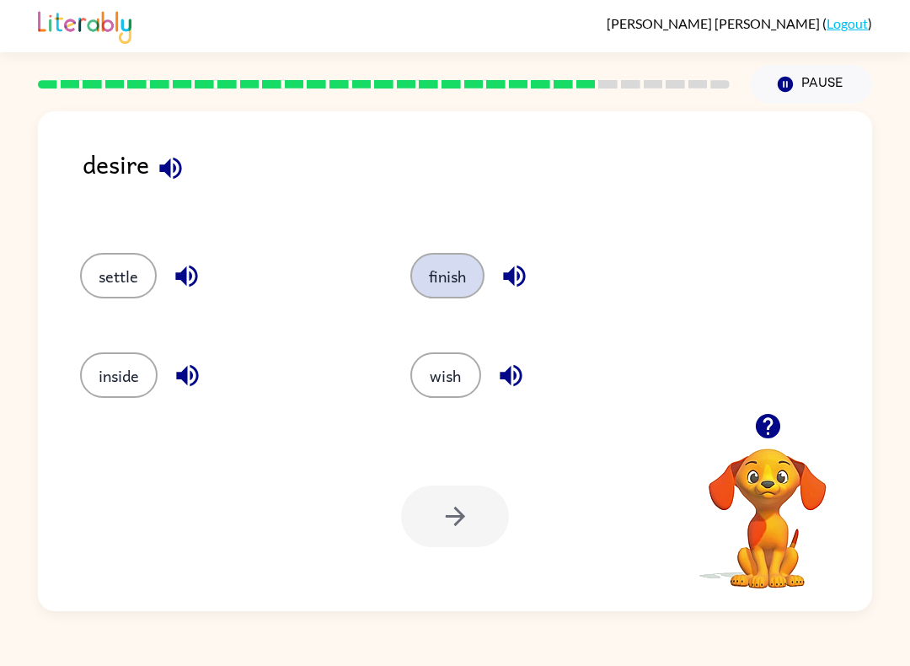
click at [453, 287] on button "finish" at bounding box center [447, 276] width 74 height 46
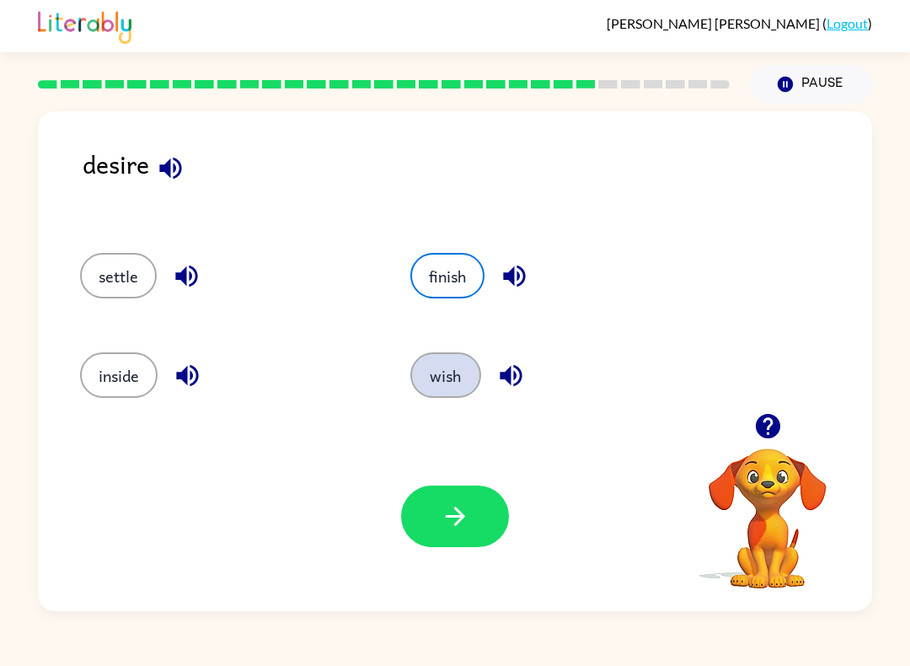
click at [420, 394] on button "wish" at bounding box center [445, 375] width 71 height 46
click at [464, 557] on div "Your browser must support playing .mp4 files to use Literably. Please try using…" at bounding box center [455, 516] width 834 height 190
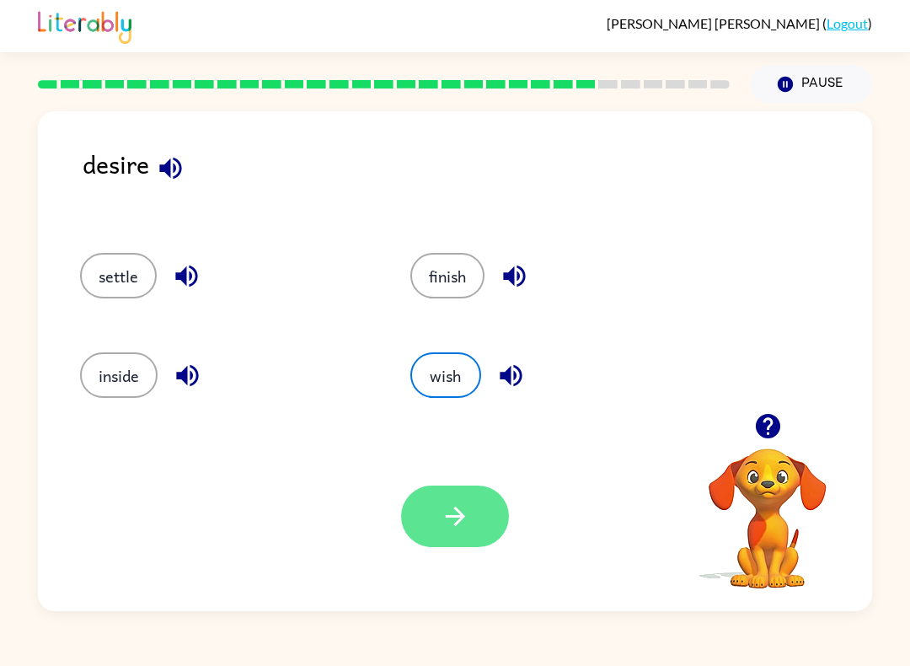
click at [474, 539] on button "button" at bounding box center [455, 516] width 108 height 62
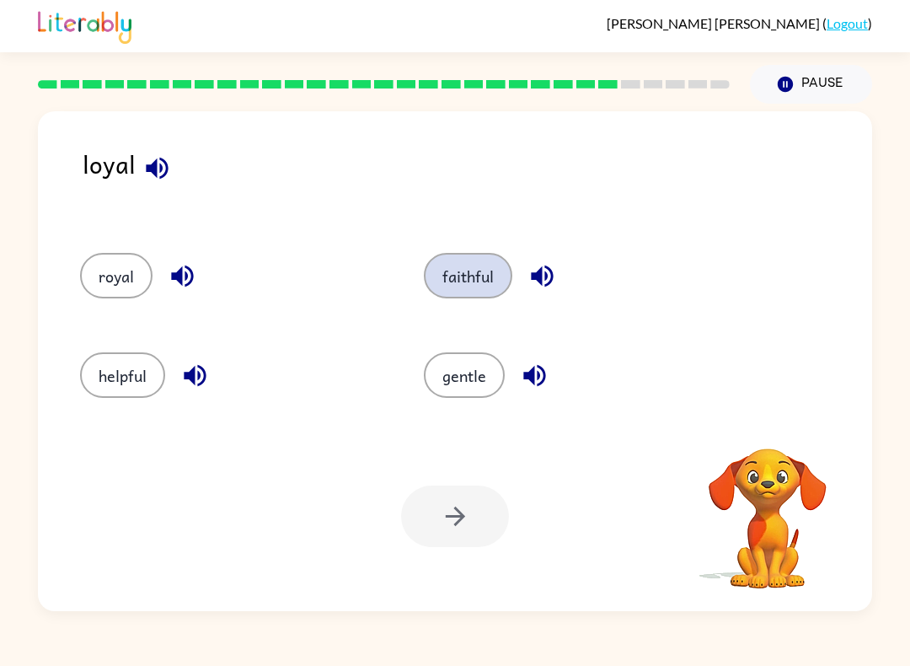
click at [462, 278] on button "faithful" at bounding box center [468, 276] width 88 height 46
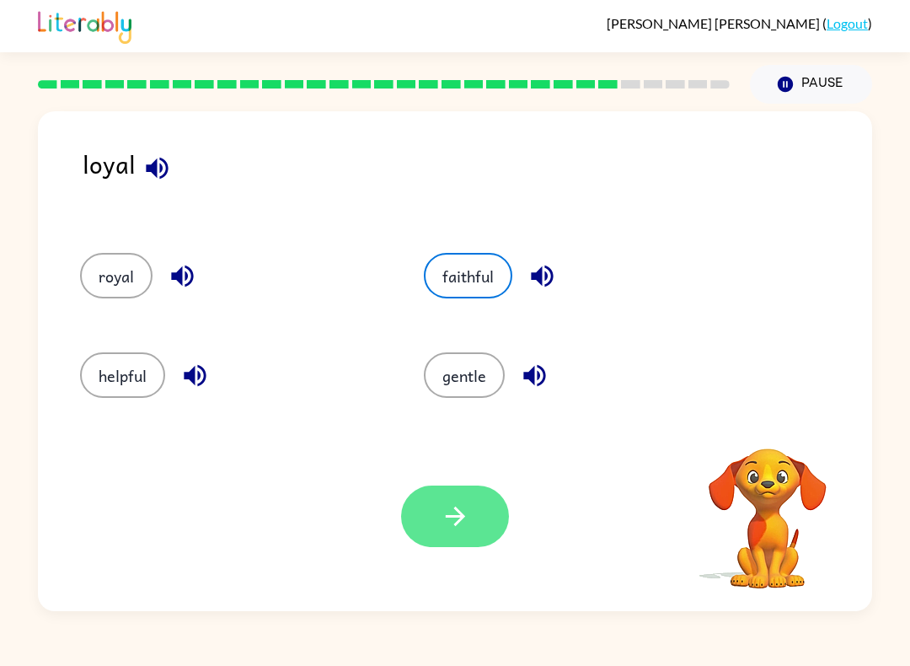
click at [452, 512] on icon "button" at bounding box center [455, 515] width 29 height 29
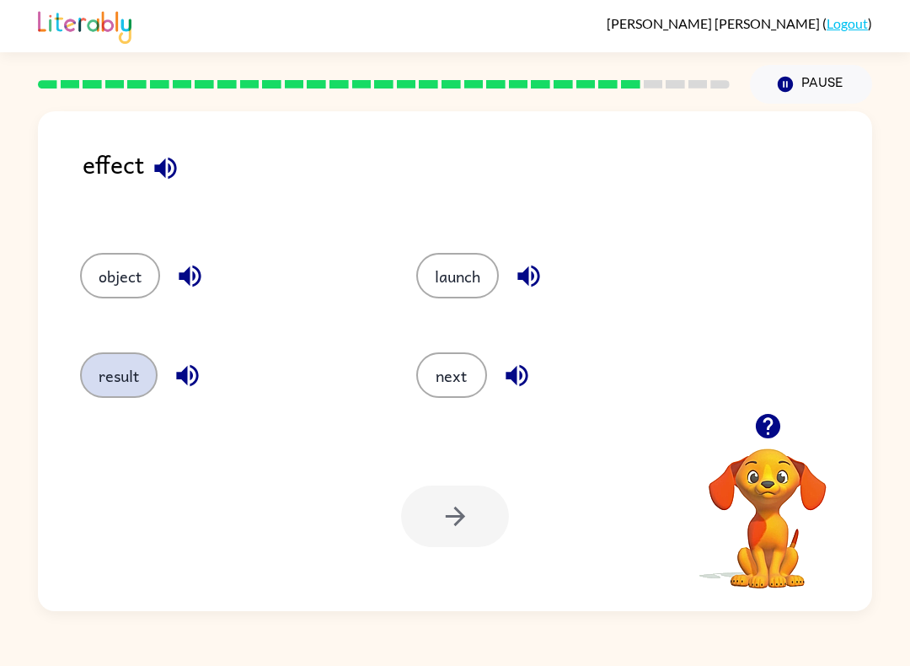
click at [107, 379] on button "result" at bounding box center [119, 375] width 78 height 46
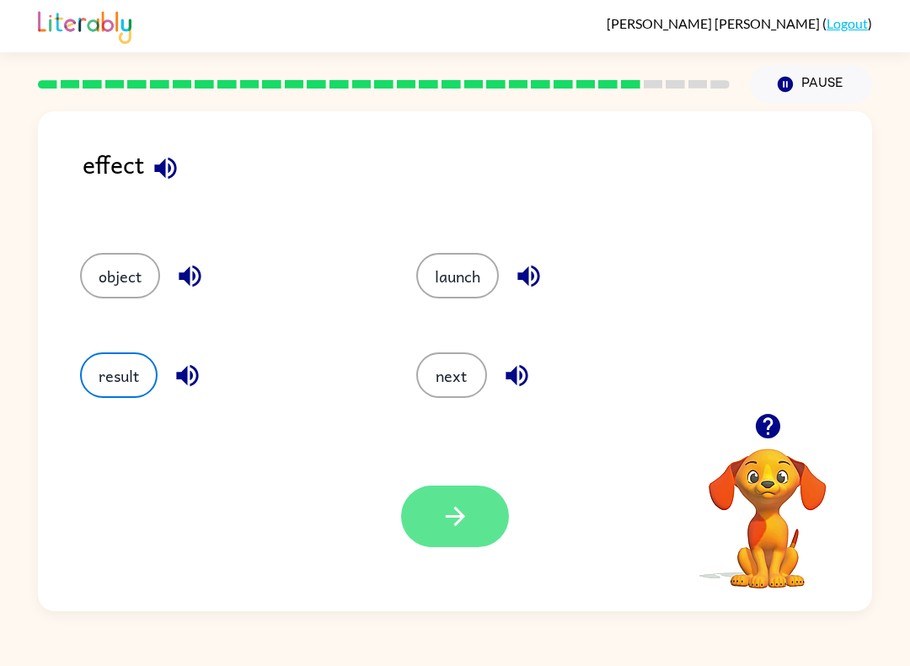
click at [470, 495] on button "button" at bounding box center [455, 516] width 108 height 62
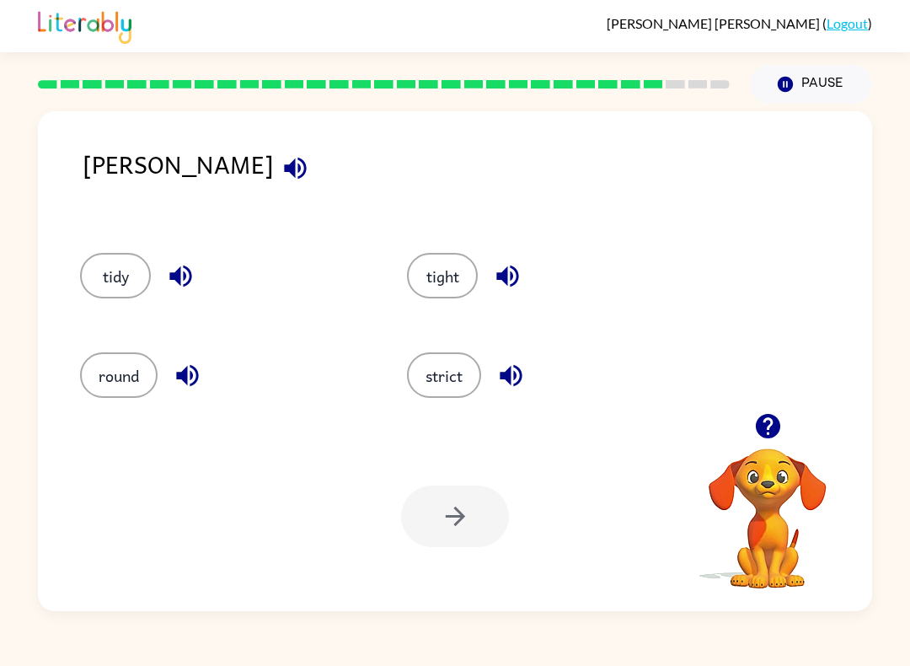
click at [284, 179] on icon "button" at bounding box center [295, 168] width 22 height 22
click at [439, 297] on button "tight" at bounding box center [442, 276] width 71 height 46
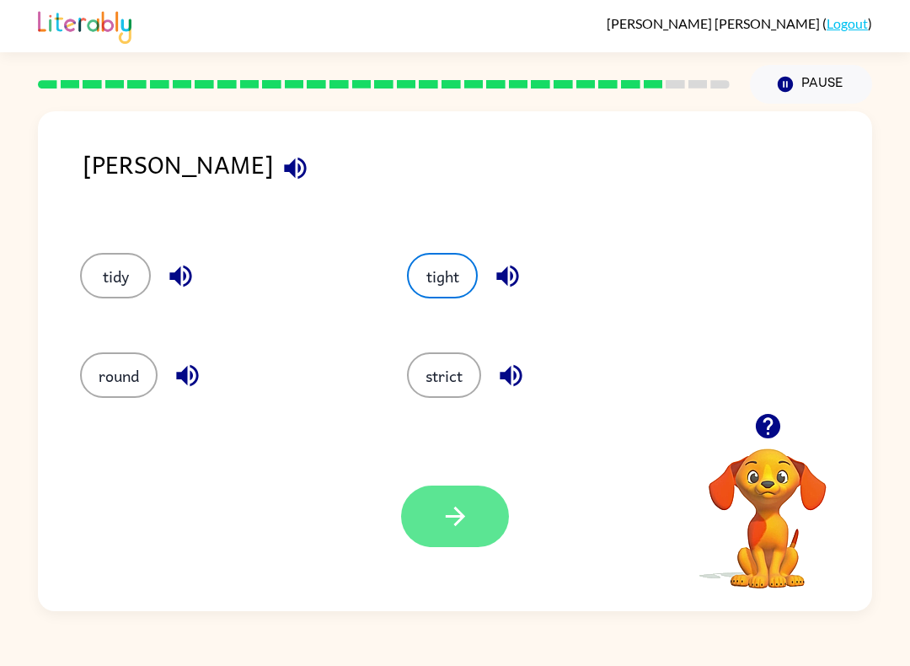
click at [466, 538] on button "button" at bounding box center [455, 516] width 108 height 62
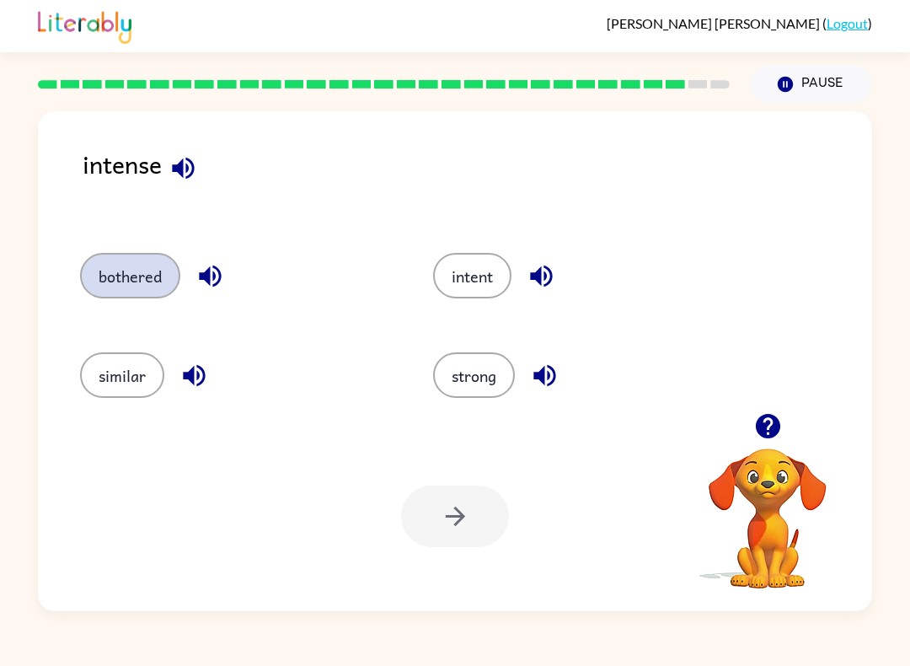
click at [112, 261] on button "bothered" at bounding box center [130, 276] width 100 height 46
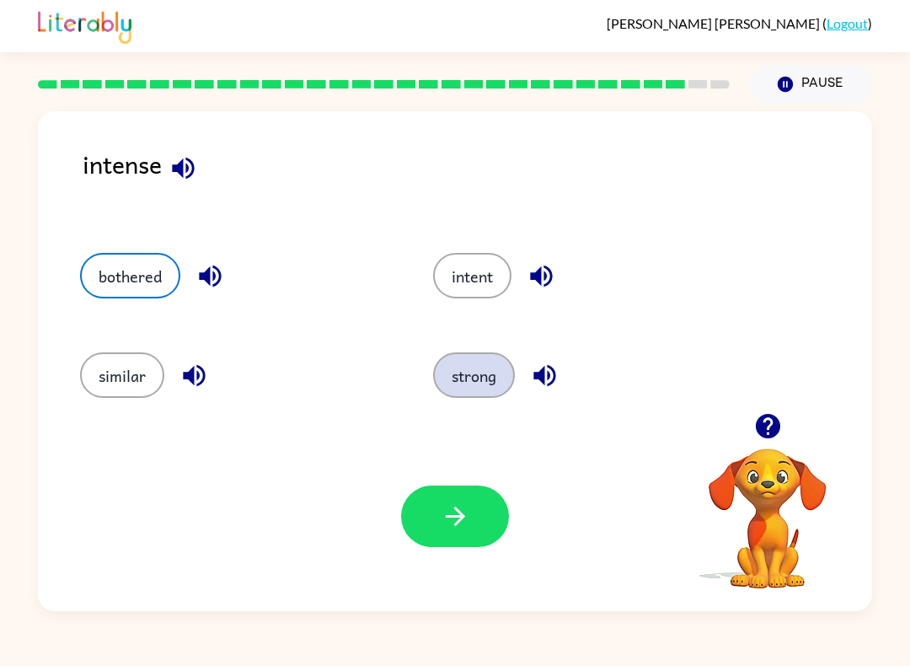
click at [469, 390] on button "strong" at bounding box center [474, 375] width 82 height 46
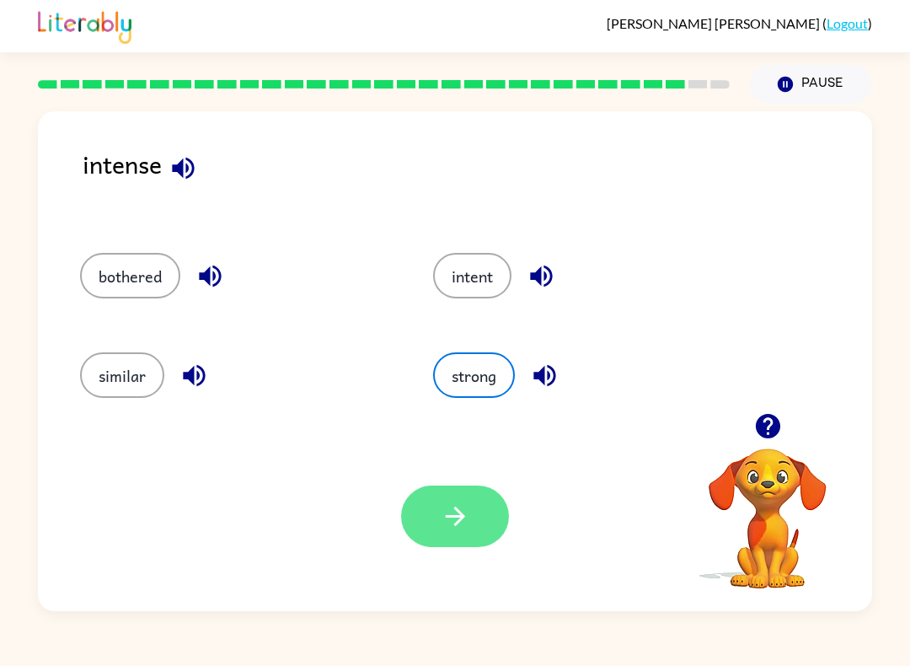
click at [450, 515] on icon "button" at bounding box center [455, 515] width 29 height 29
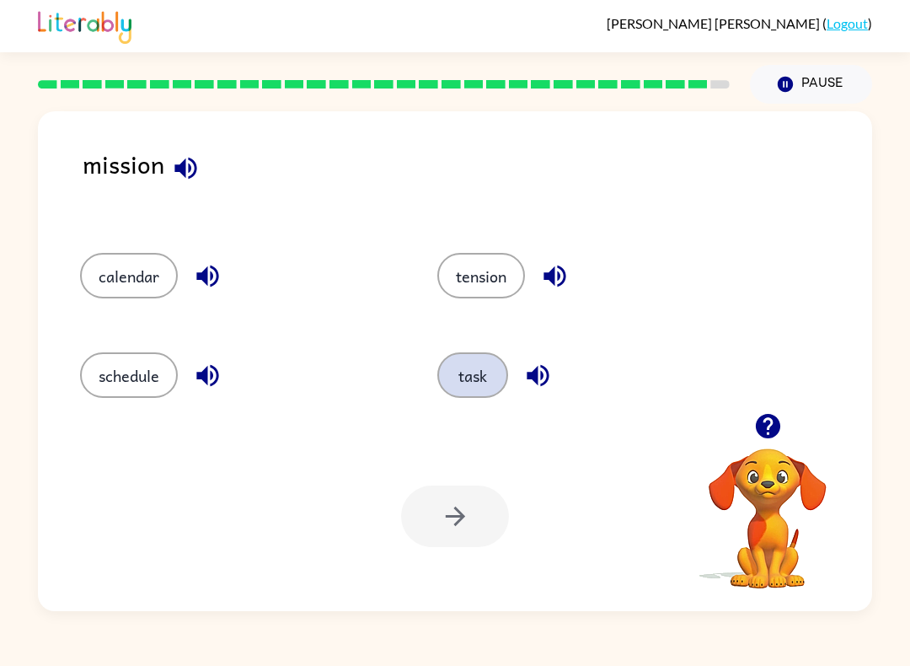
click at [478, 394] on button "task" at bounding box center [472, 375] width 71 height 46
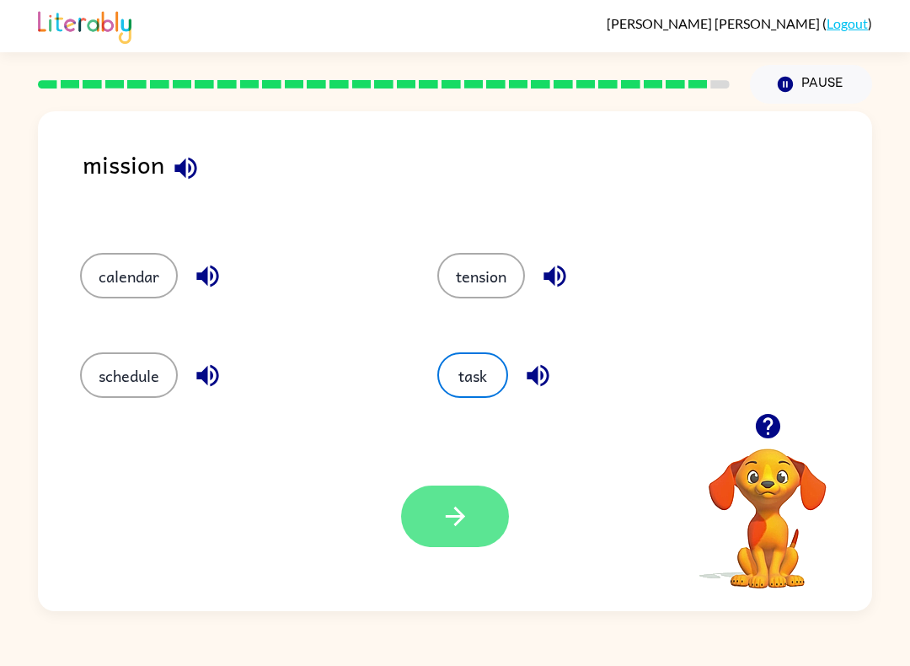
click at [460, 529] on icon "button" at bounding box center [455, 515] width 29 height 29
